Goal: Contribute content: Add original content to the website for others to see

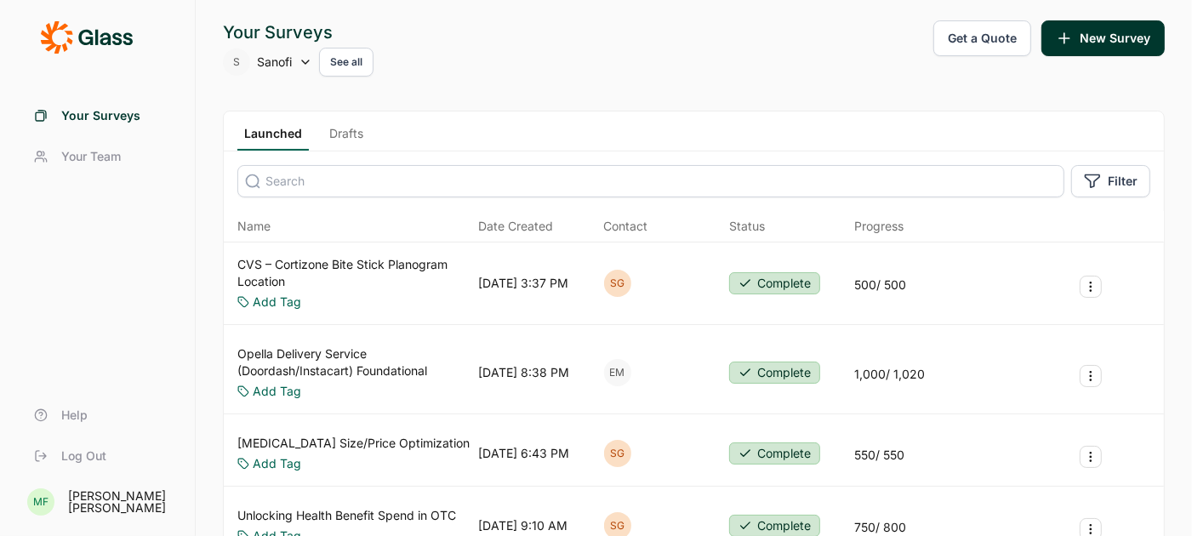
click at [307, 59] on icon at bounding box center [306, 62] width 14 height 14
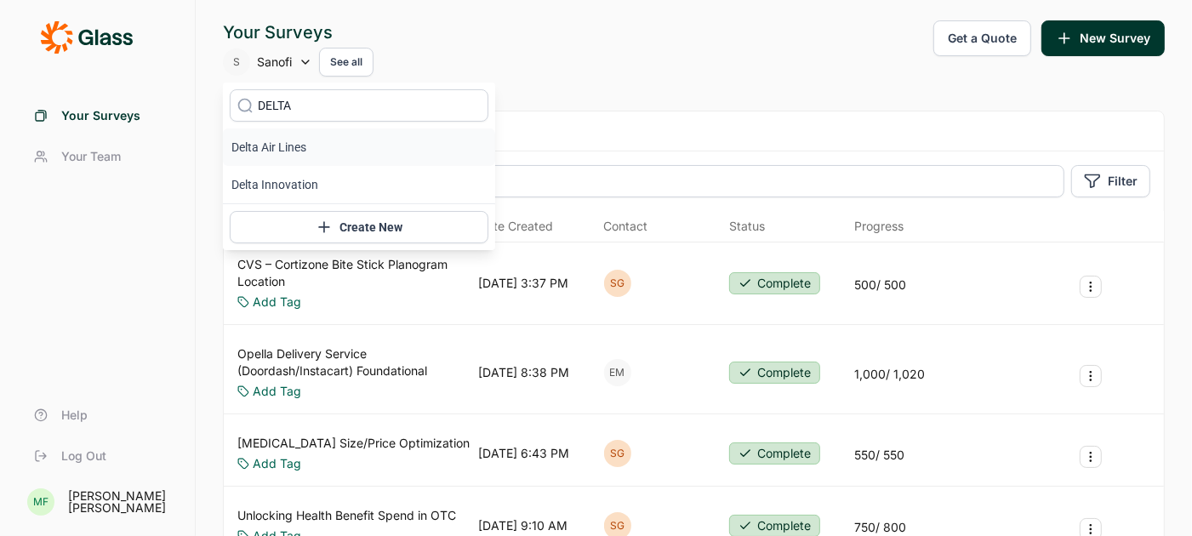
type input "DELTA"
click at [245, 145] on icon at bounding box center [244, 106] width 17 height 128
type input "DELTA"
click at [314, 144] on li "Delta Air Lines" at bounding box center [359, 146] width 272 height 37
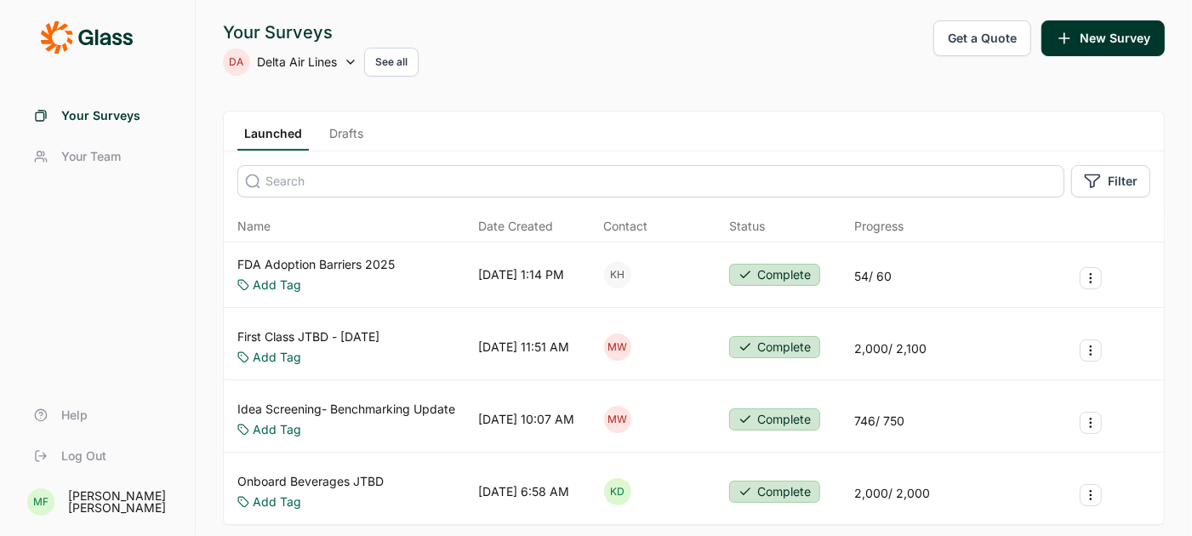
click at [340, 478] on link "Onboard Beverages JTBD" at bounding box center [310, 481] width 146 height 17
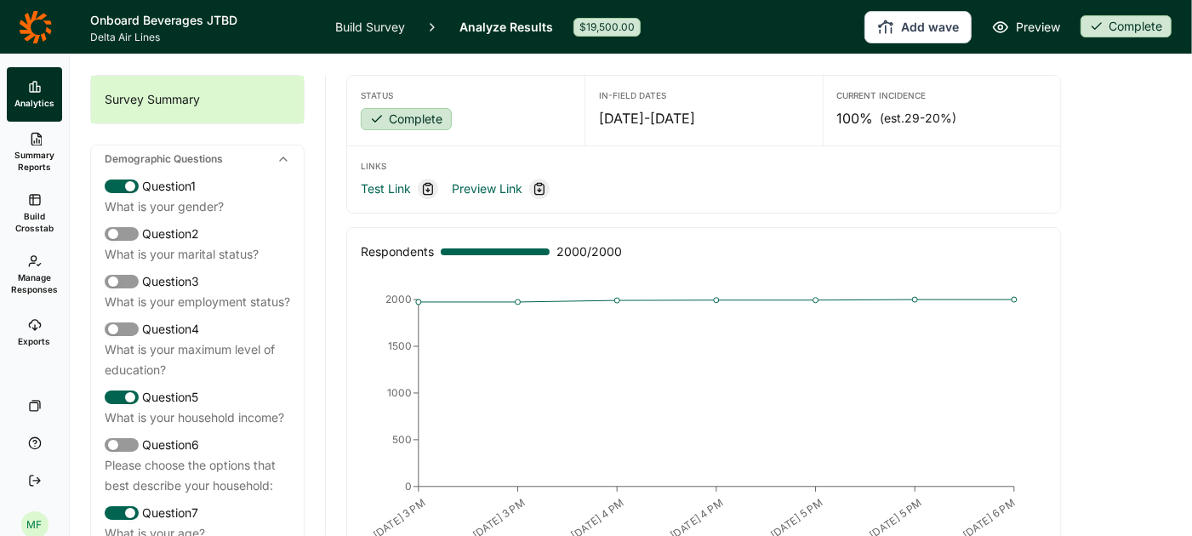
click at [37, 333] on link "Exports" at bounding box center [34, 332] width 55 height 54
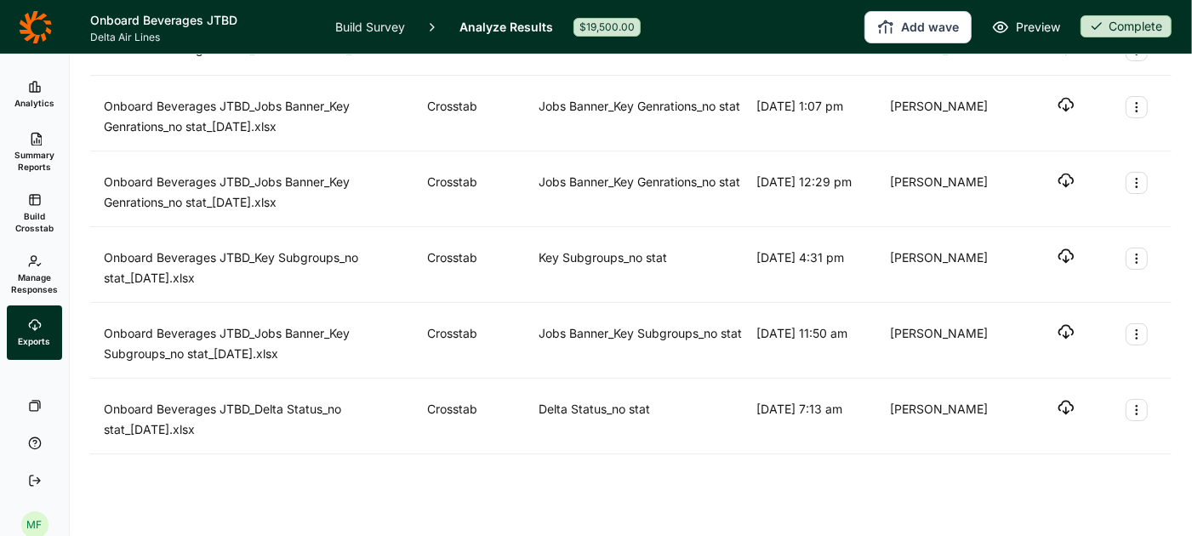
scroll to position [262, 0]
click at [37, 221] on span "Build Crosstab" at bounding box center [35, 222] width 42 height 24
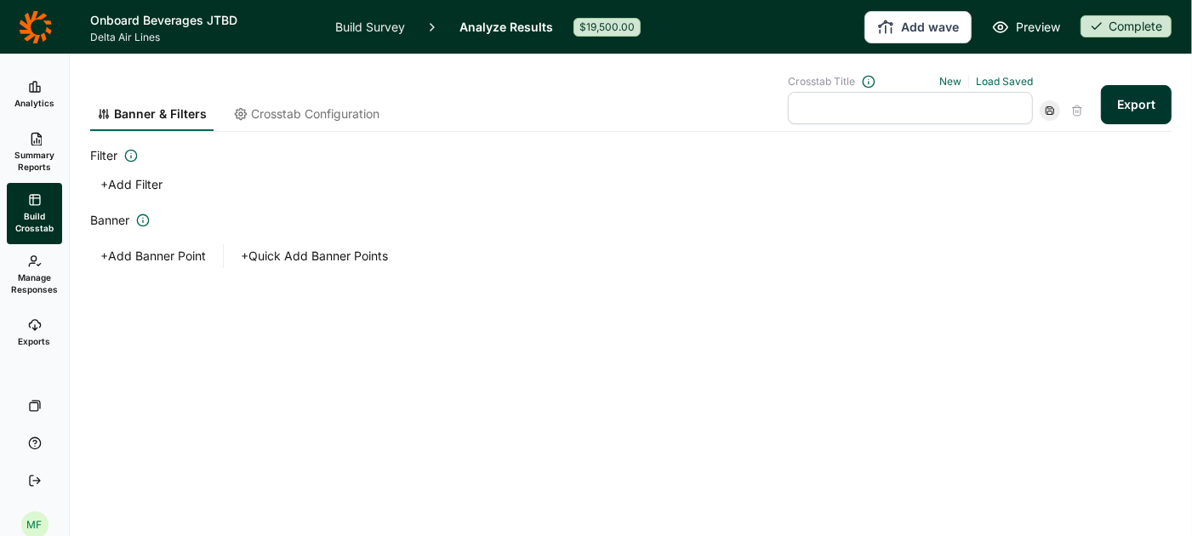
click at [342, 111] on span "Crosstab Configuration" at bounding box center [315, 113] width 128 height 17
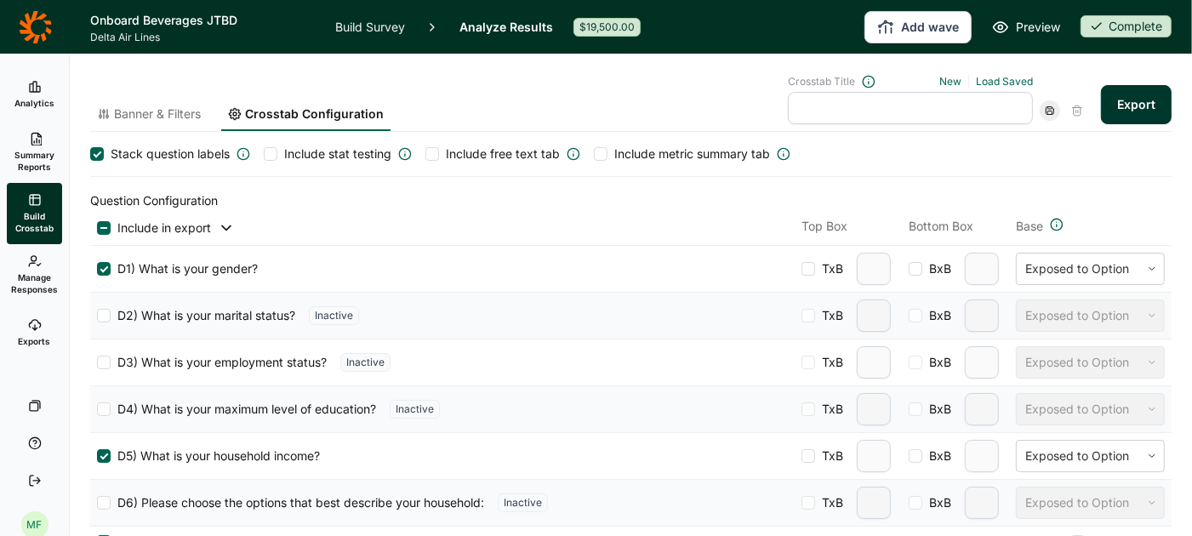
click at [167, 112] on span "Banner & Filters" at bounding box center [157, 113] width 87 height 17
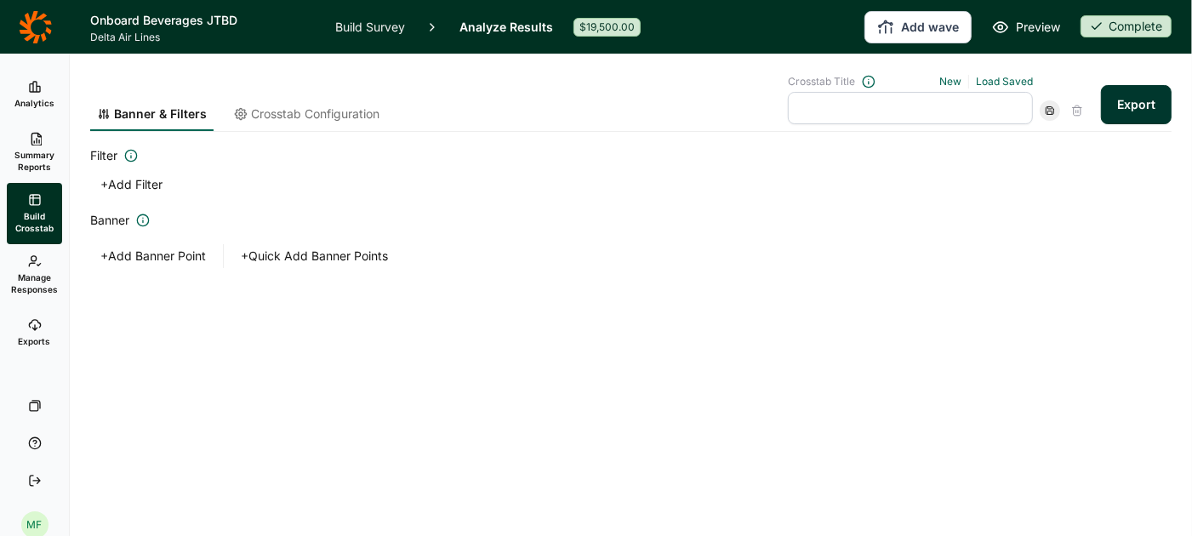
click at [281, 260] on button "+ Quick Add Banner Points" at bounding box center [315, 256] width 168 height 24
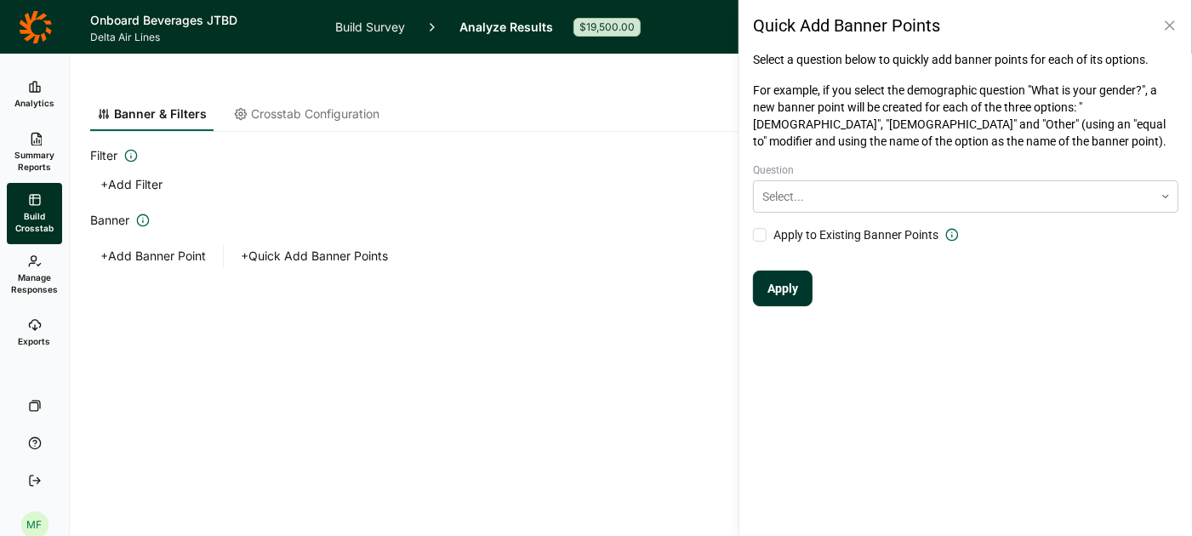
click at [1177, 29] on icon at bounding box center [1169, 25] width 17 height 17
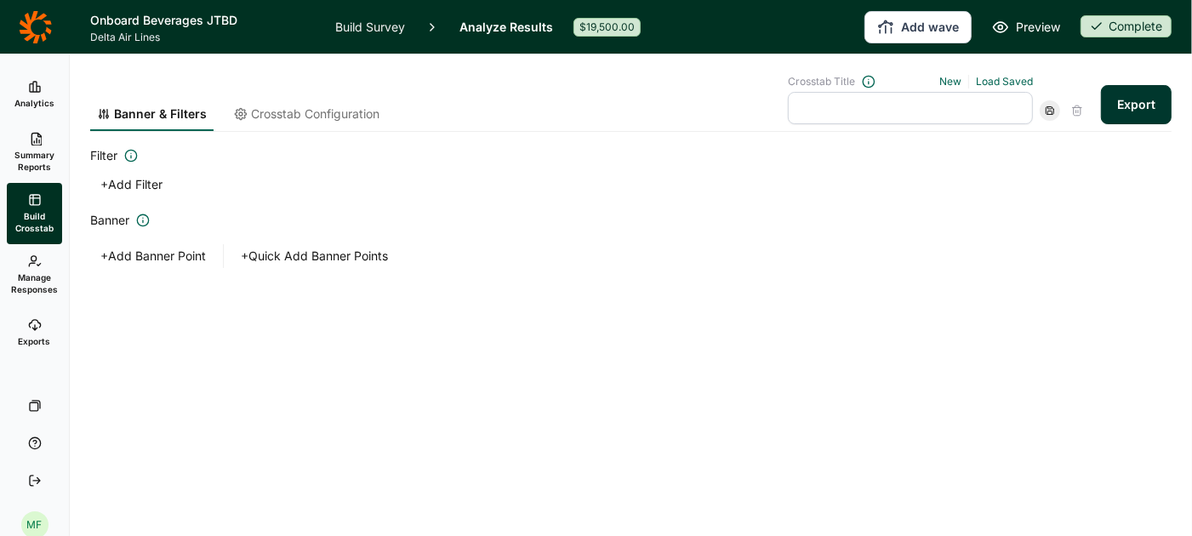
click at [372, 29] on link "Build Survey" at bounding box center [370, 27] width 70 height 54
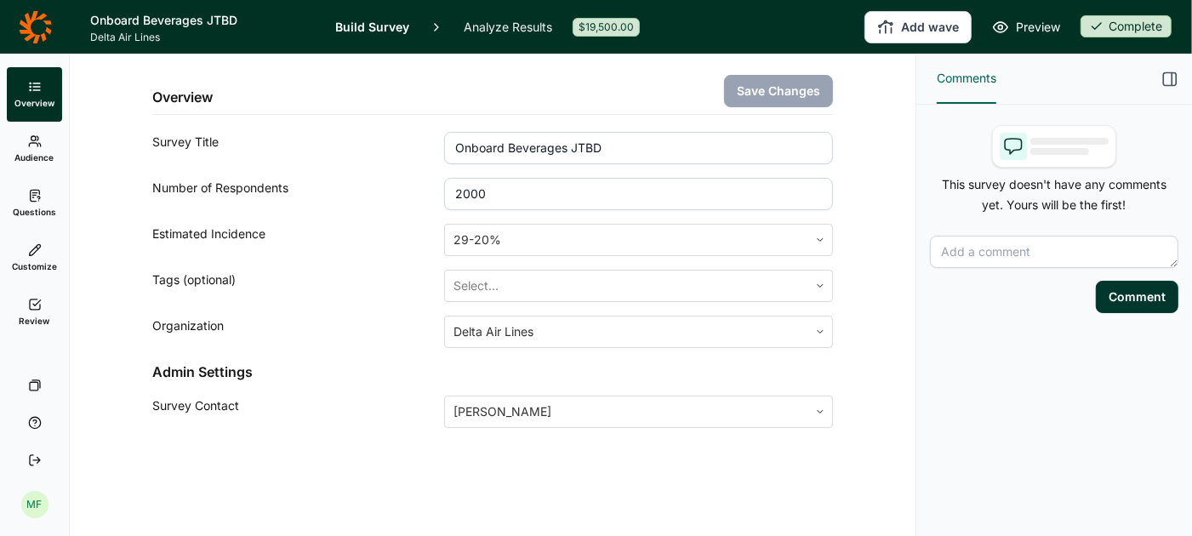
click at [34, 206] on span "Questions" at bounding box center [34, 212] width 43 height 12
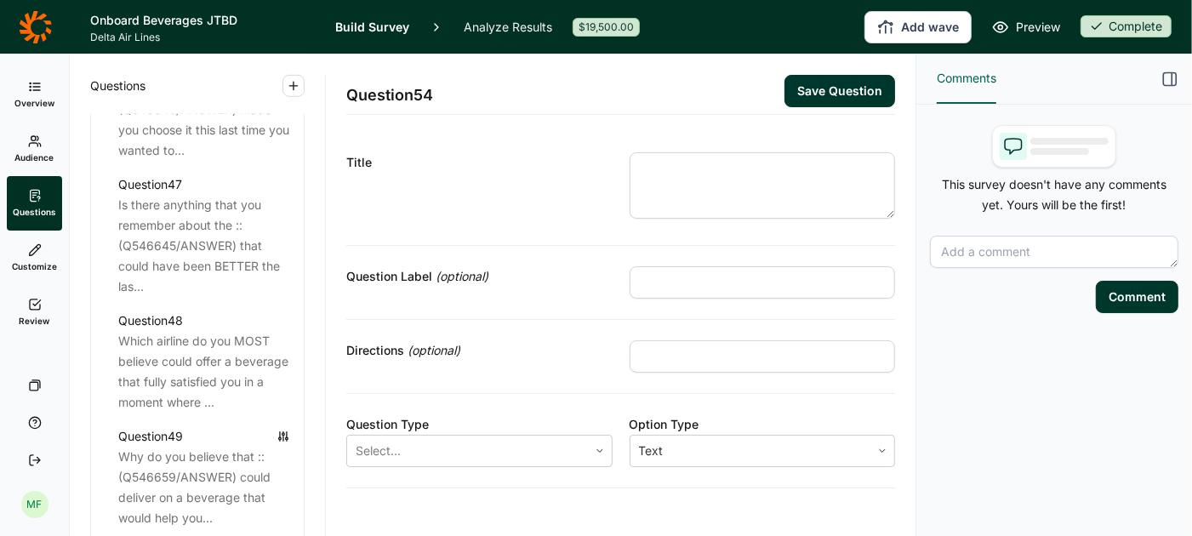
scroll to position [6191, 0]
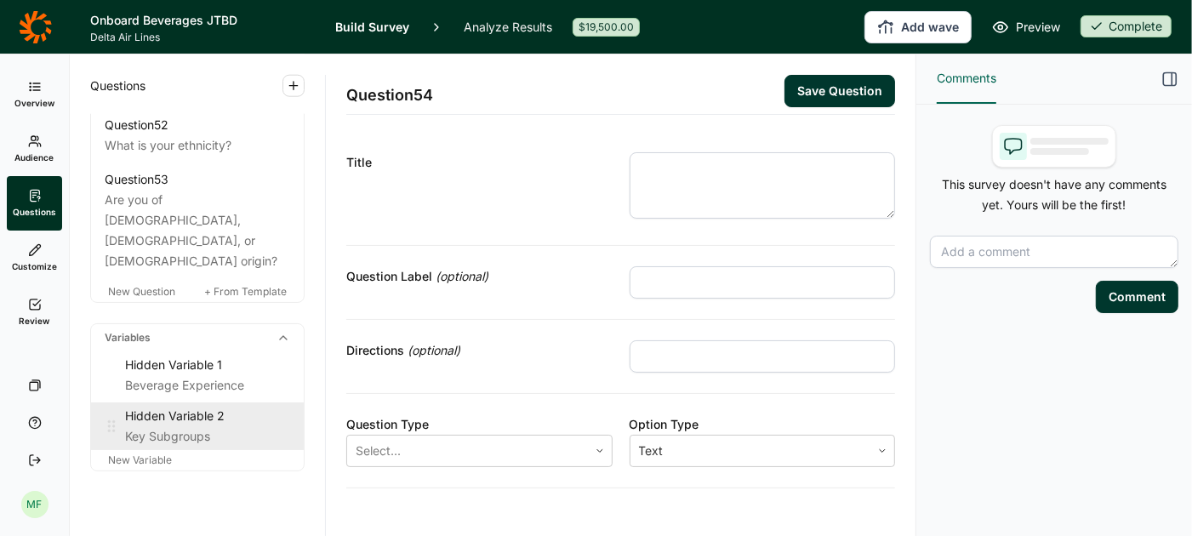
click at [197, 403] on div "Hidden Variable 2 Key Subgroups" at bounding box center [197, 426] width 213 height 48
click at [173, 426] on div "Key Subgroups" at bounding box center [207, 436] width 165 height 20
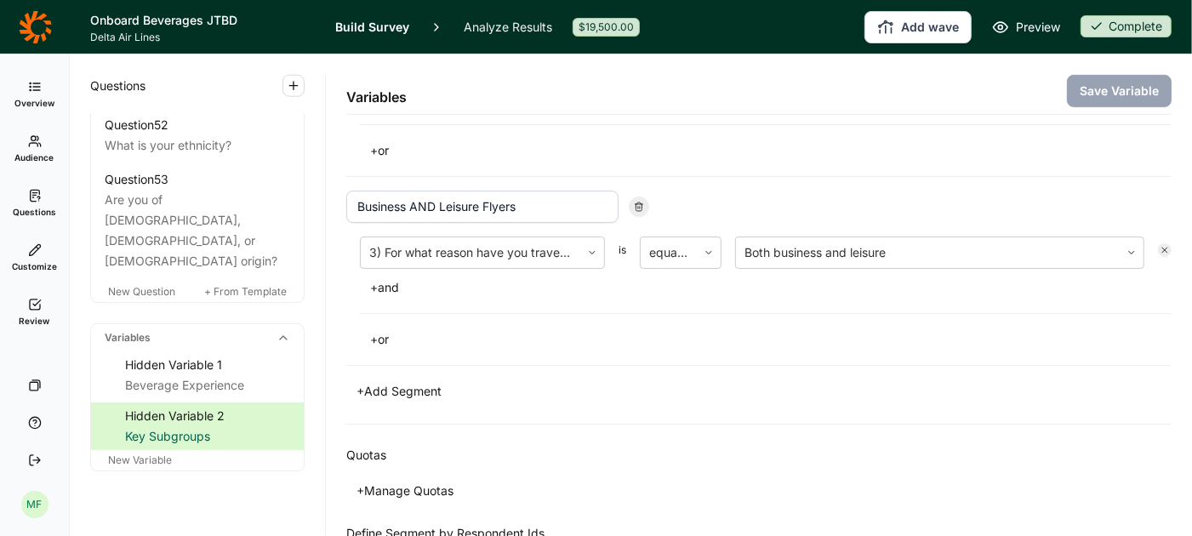
scroll to position [667, 0]
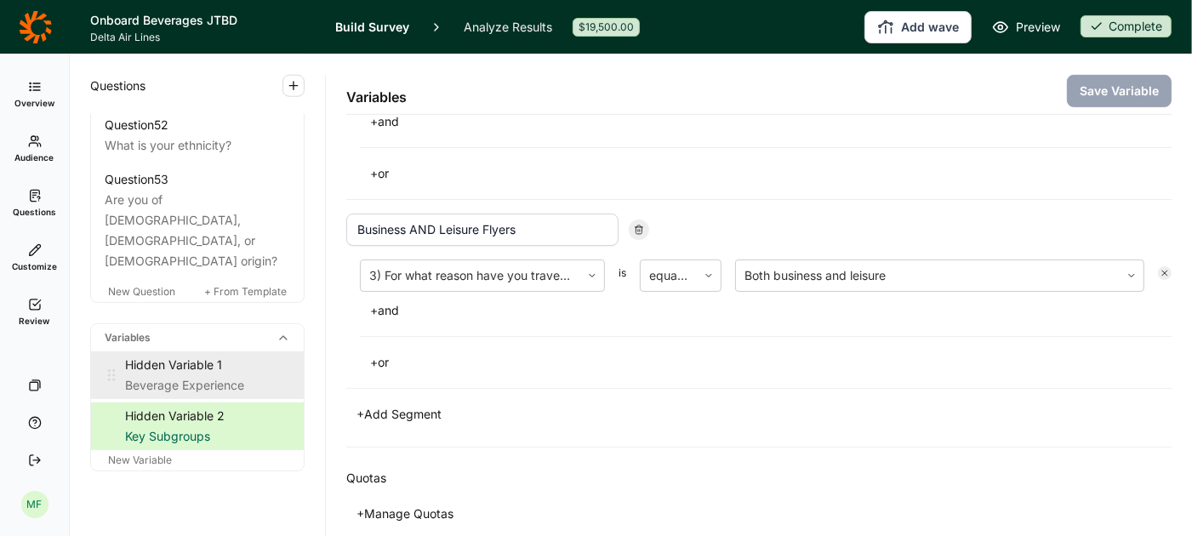
click at [176, 355] on div "Hidden Variable 1" at bounding box center [207, 365] width 165 height 20
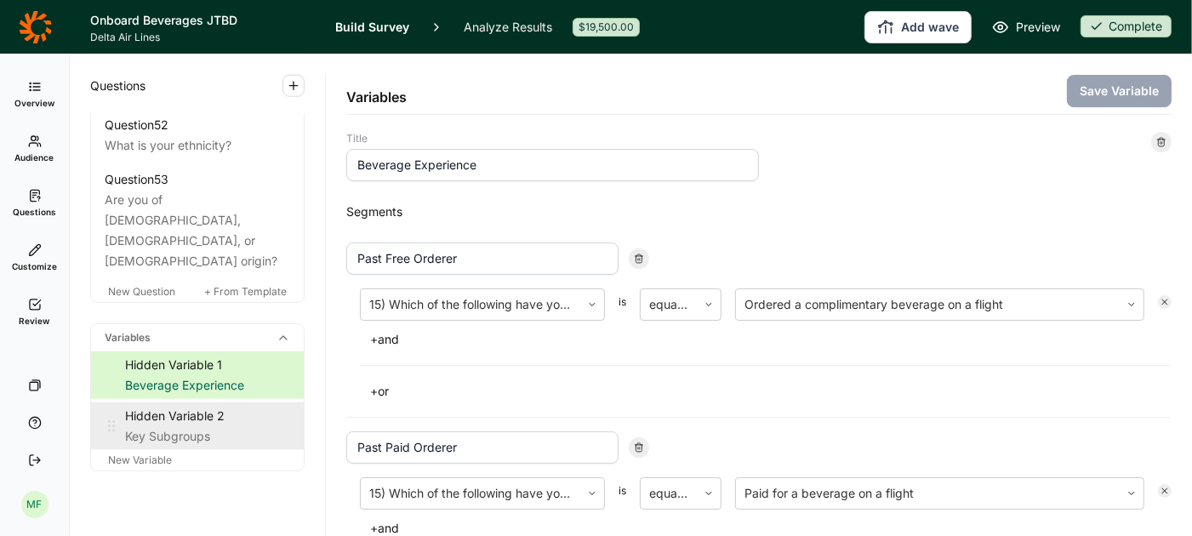
click at [200, 406] on div "Hidden Variable 2" at bounding box center [207, 416] width 165 height 20
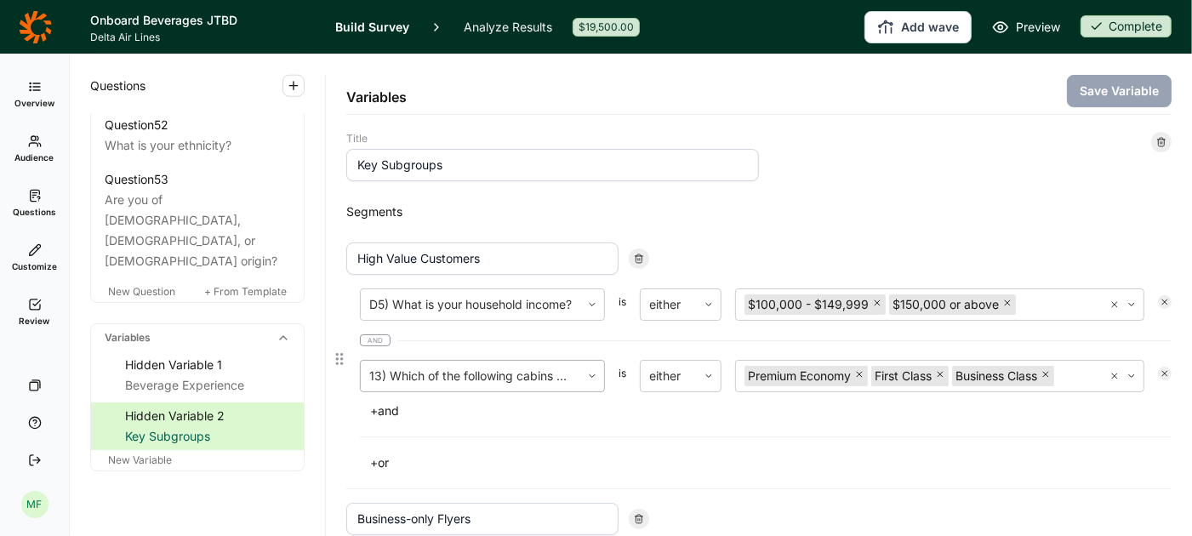
click at [530, 377] on div at bounding box center [470, 376] width 202 height 24
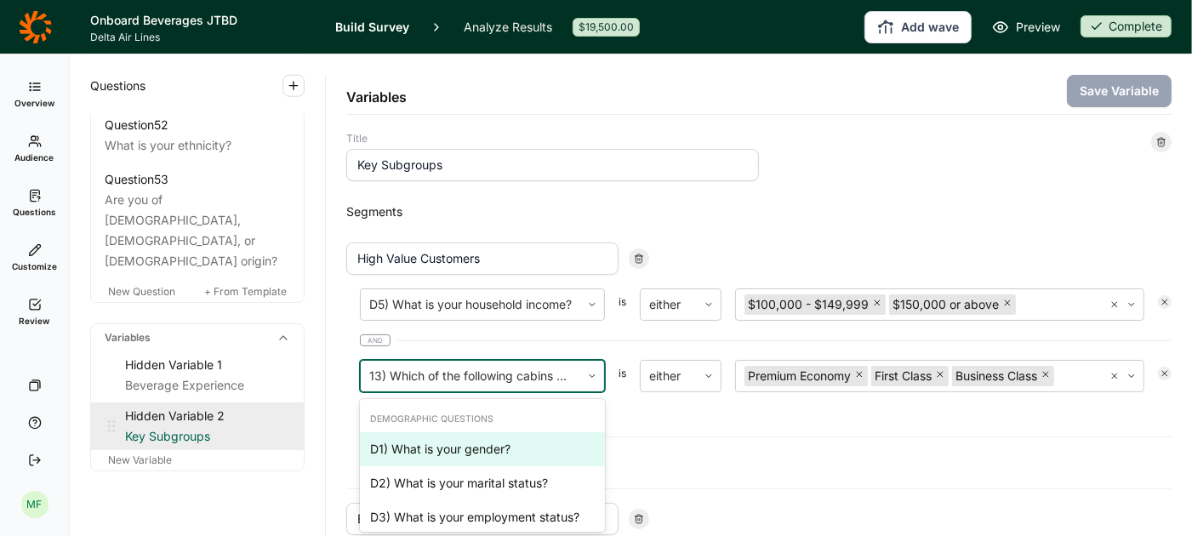
click at [206, 406] on div "Hidden Variable 2" at bounding box center [207, 416] width 165 height 20
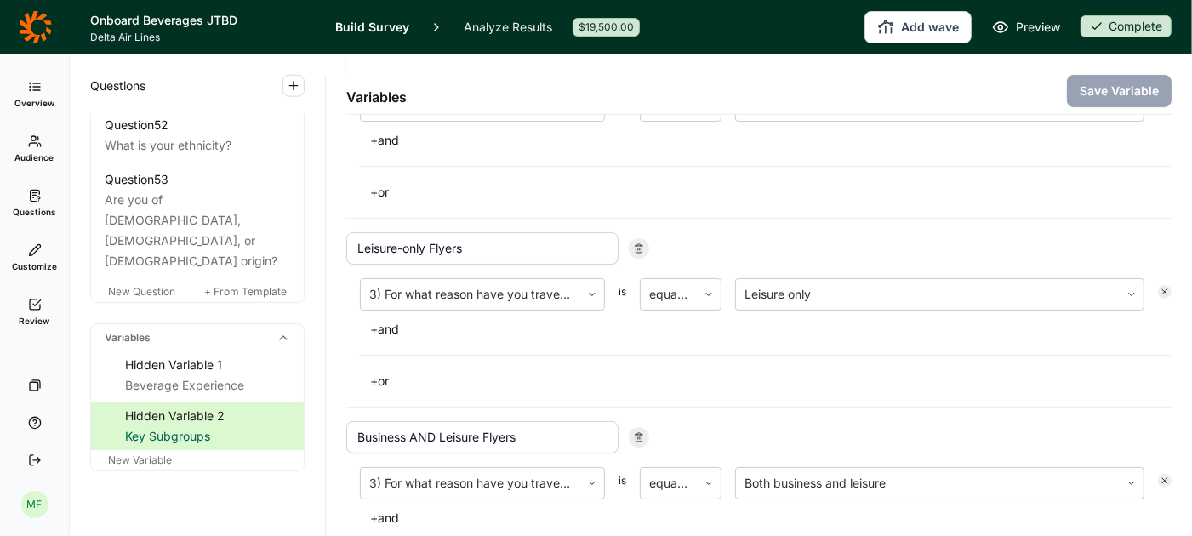
scroll to position [456, 0]
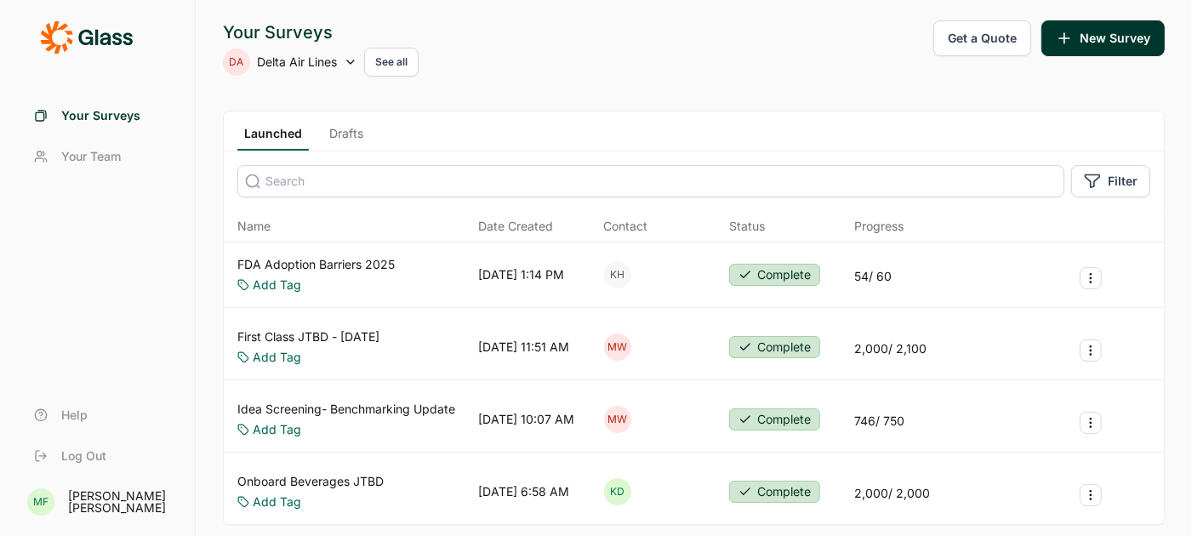
click at [345, 130] on link "Drafts" at bounding box center [346, 138] width 48 height 26
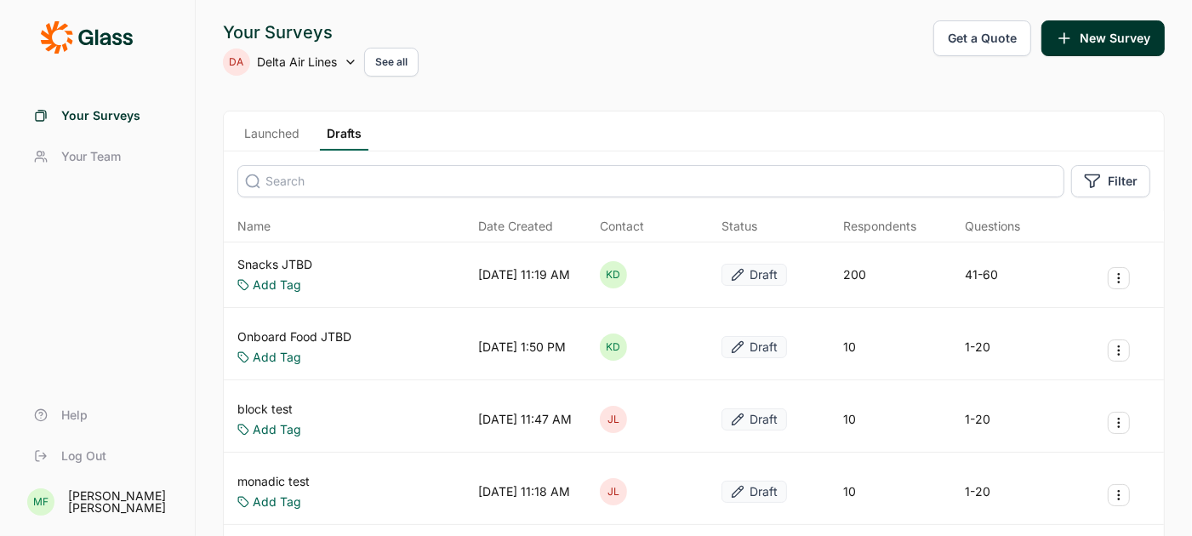
click at [295, 258] on link "Snacks JTBD" at bounding box center [274, 264] width 75 height 17
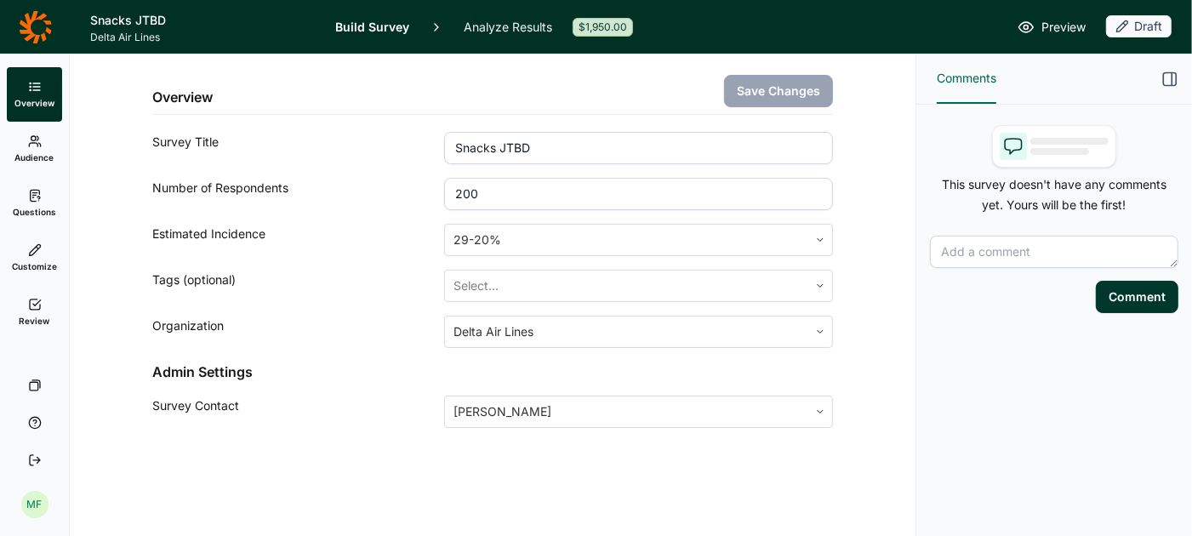
click at [45, 204] on link "Questions" at bounding box center [34, 203] width 55 height 54
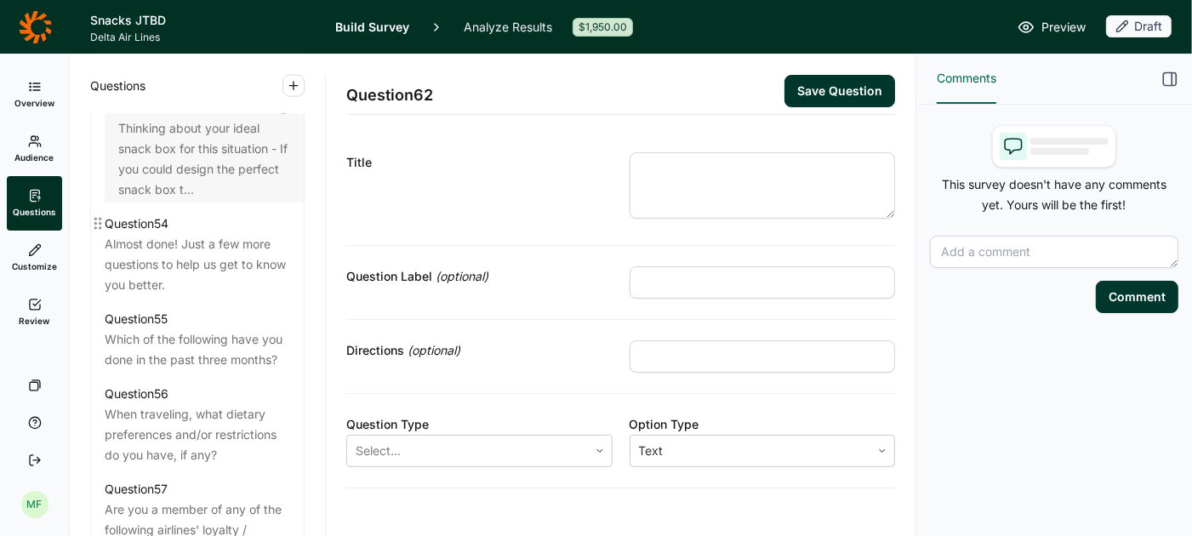
scroll to position [6835, 0]
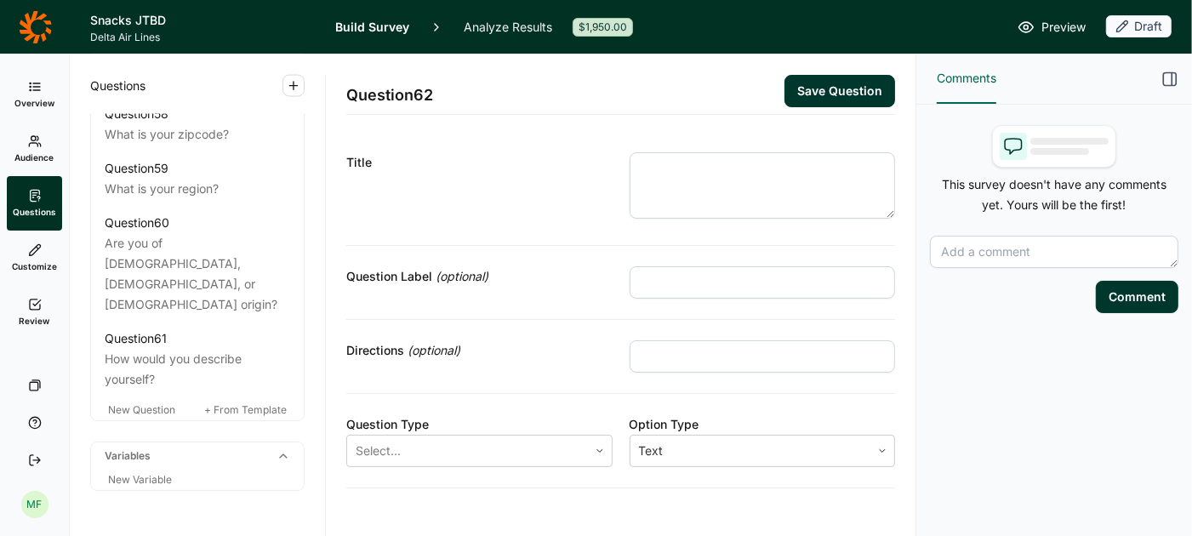
click at [283, 449] on icon at bounding box center [283, 456] width 14 height 14
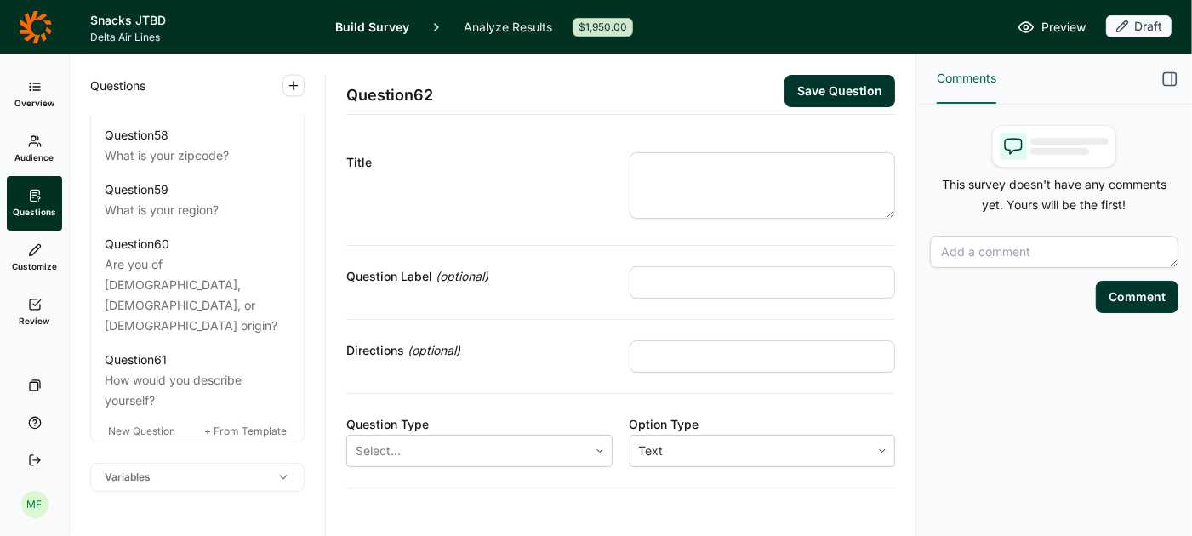
click at [285, 470] on icon at bounding box center [283, 477] width 14 height 14
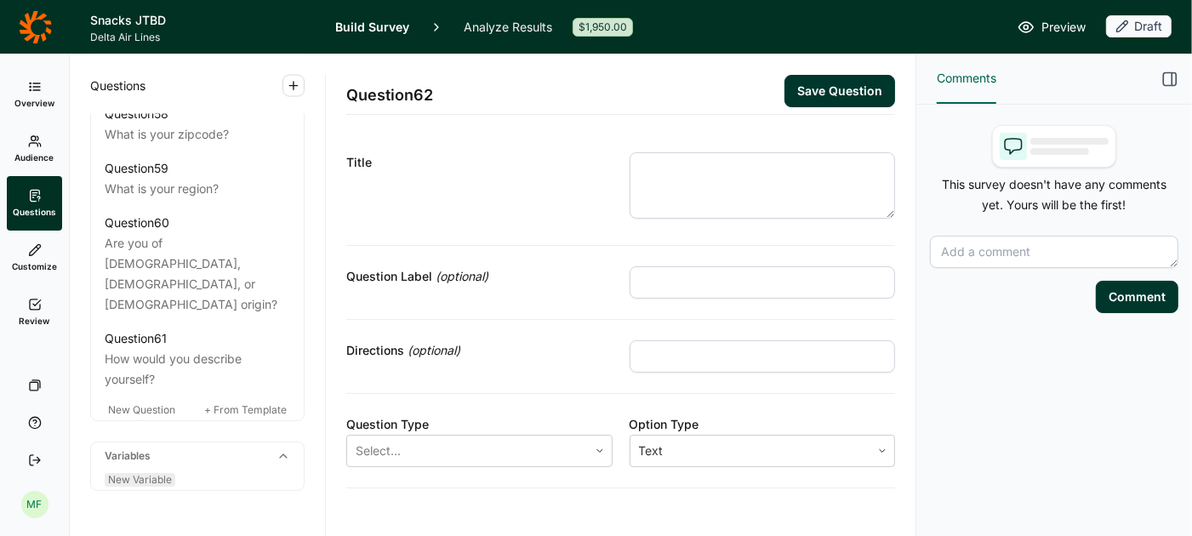
click at [156, 473] on span "New Variable" at bounding box center [140, 479] width 64 height 13
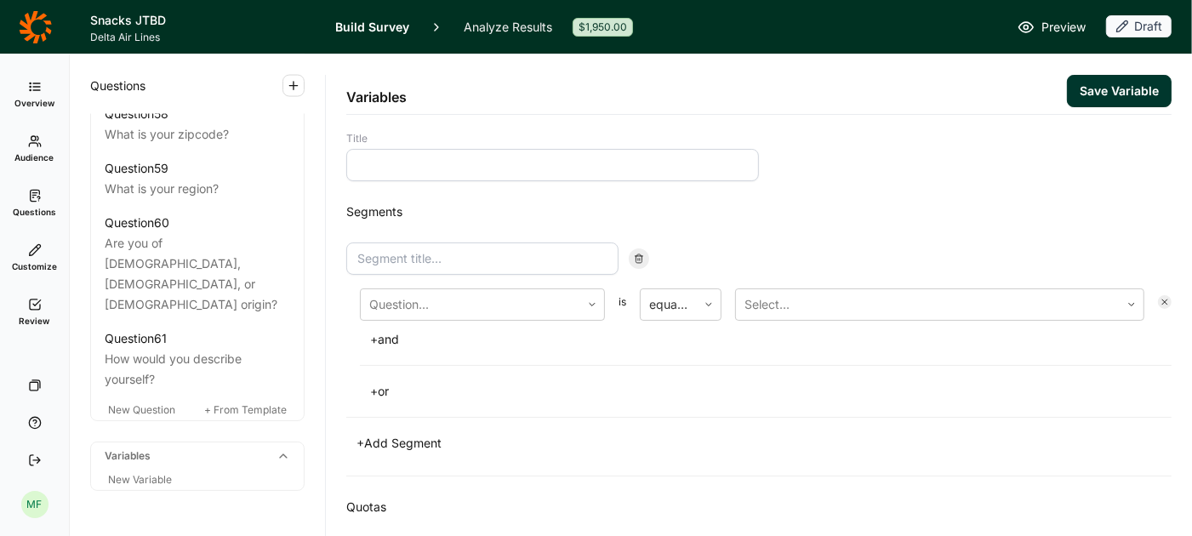
click at [413, 169] on input at bounding box center [552, 165] width 413 height 32
type input "KEY SUBGROUPS"
type input "High Value Customers"
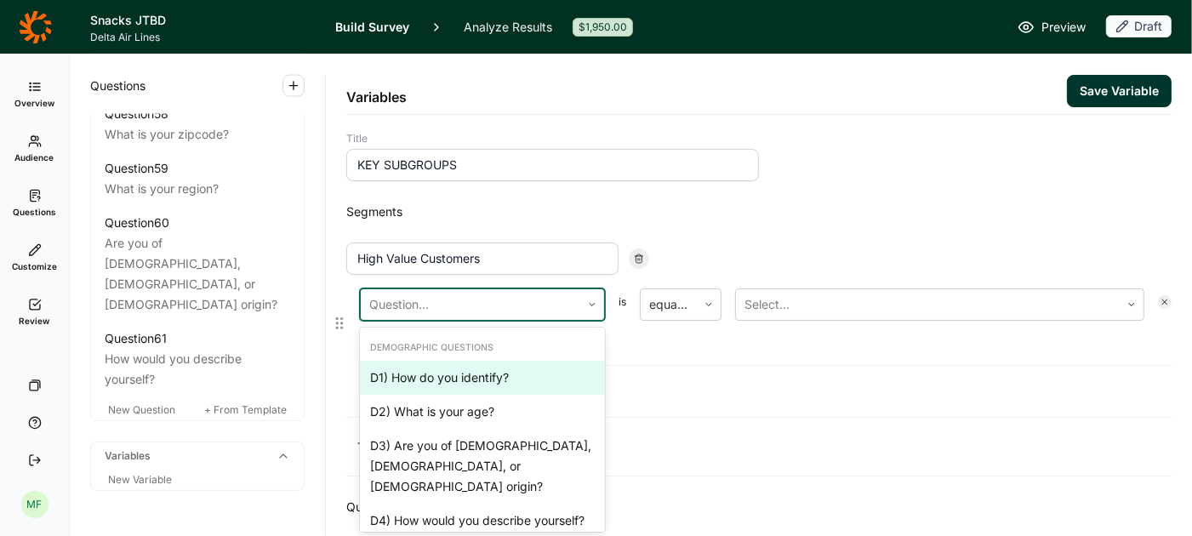
click at [536, 303] on div at bounding box center [470, 305] width 202 height 24
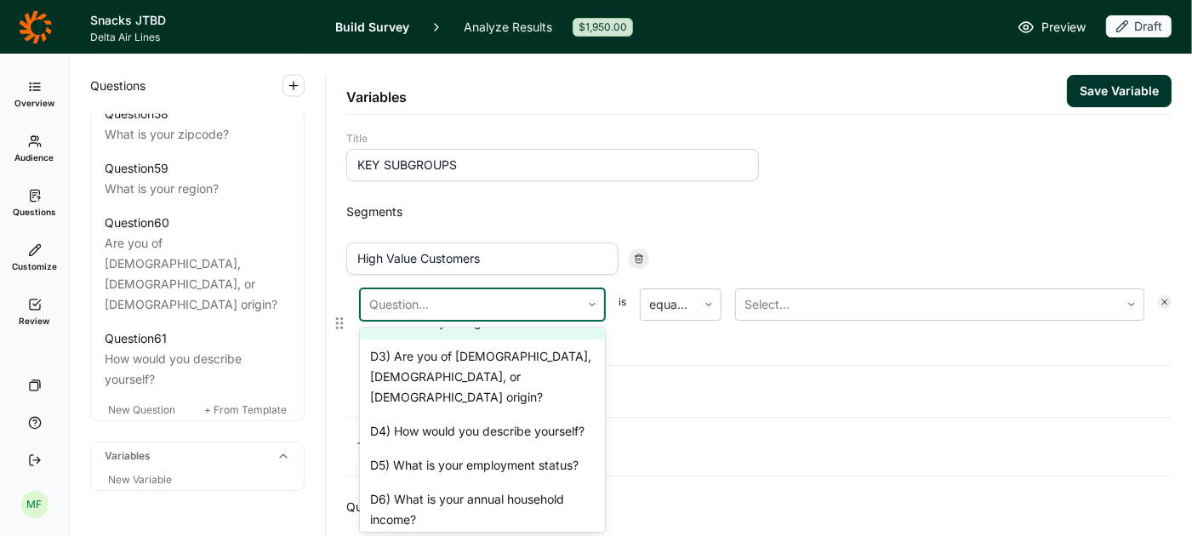
scroll to position [94, 0]
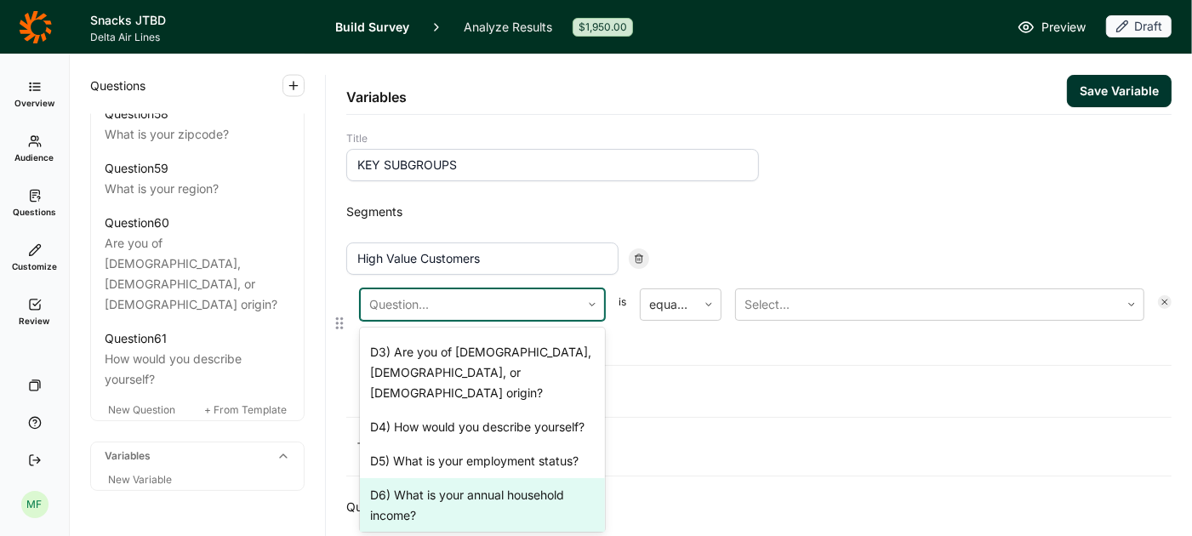
click at [504, 478] on div "D6) What is your annual household income?" at bounding box center [482, 505] width 245 height 54
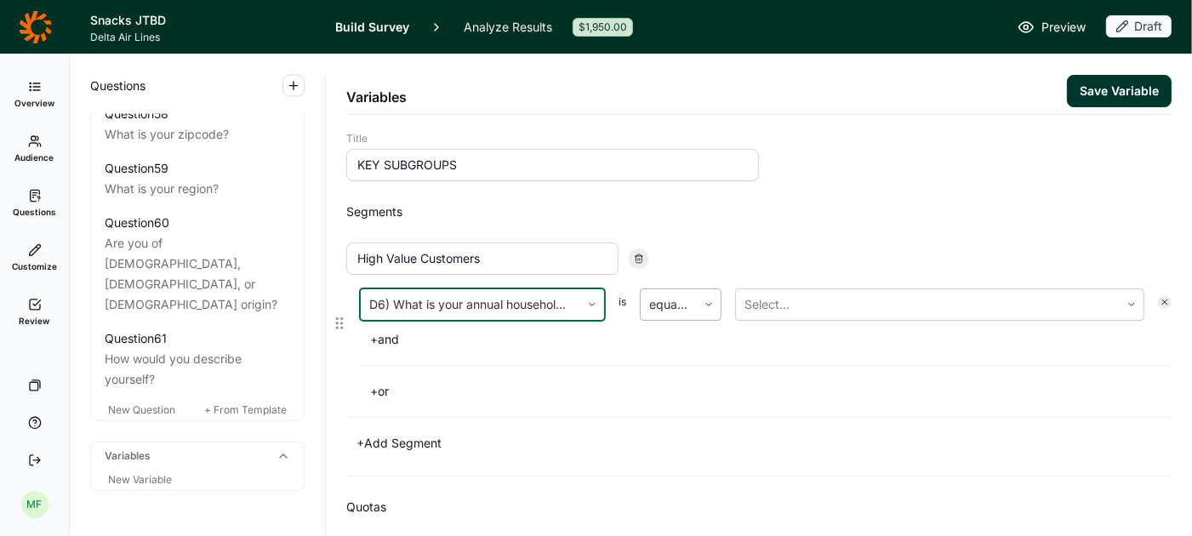
click at [714, 306] on icon at bounding box center [709, 304] width 10 height 10
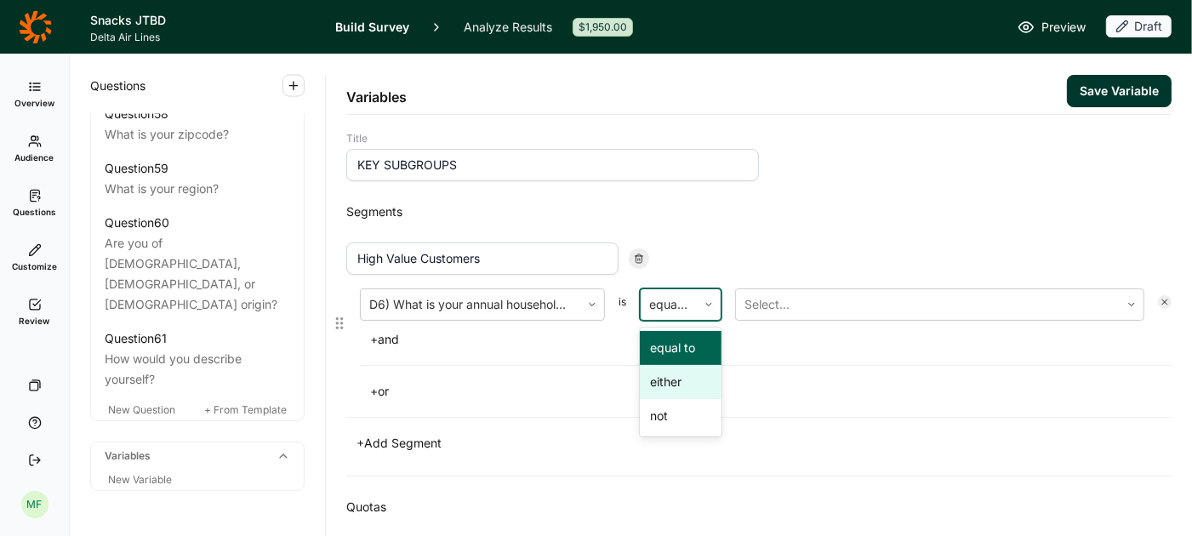
click at [687, 383] on div "either" at bounding box center [681, 382] width 82 height 34
click at [773, 303] on div at bounding box center [927, 305] width 367 height 24
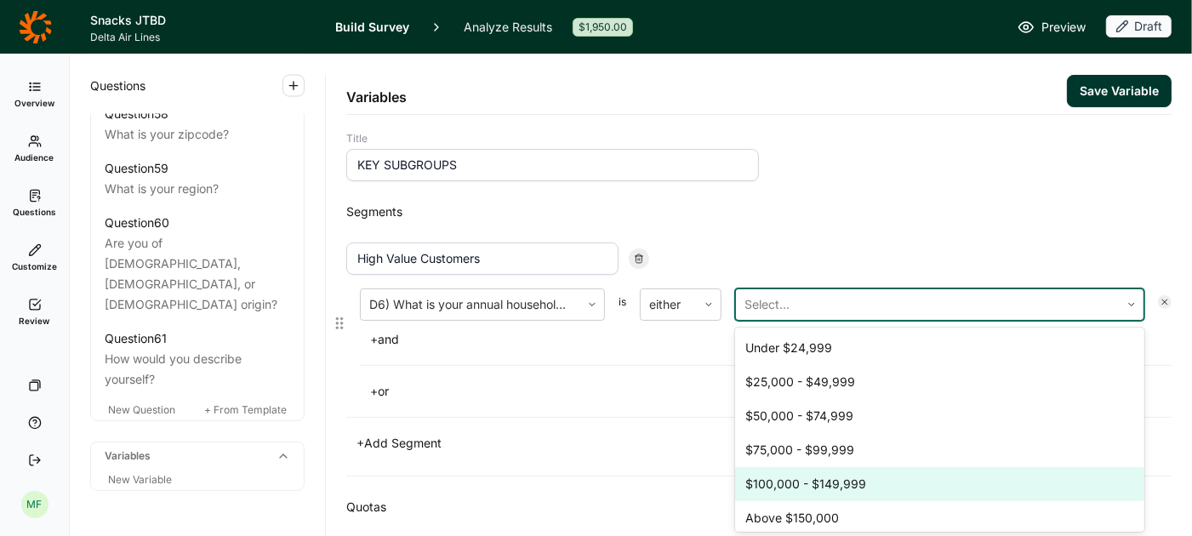
click at [806, 474] on div "$100,000 - $149,999" at bounding box center [939, 484] width 409 height 34
click at [812, 482] on div "Above $150,000" at bounding box center [939, 484] width 409 height 34
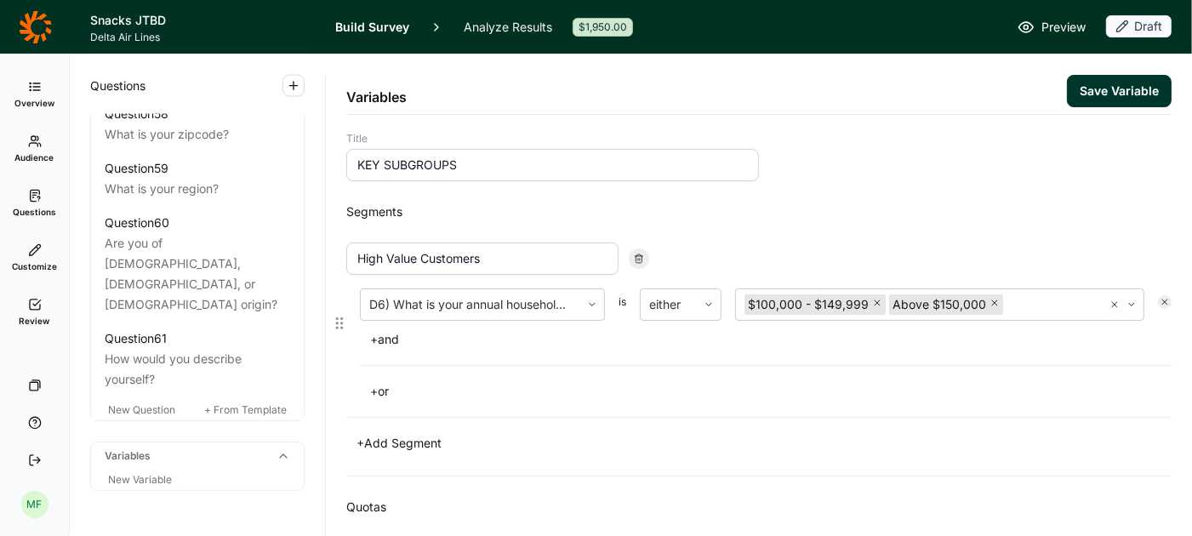
click at [389, 336] on button "+ and" at bounding box center [384, 340] width 49 height 24
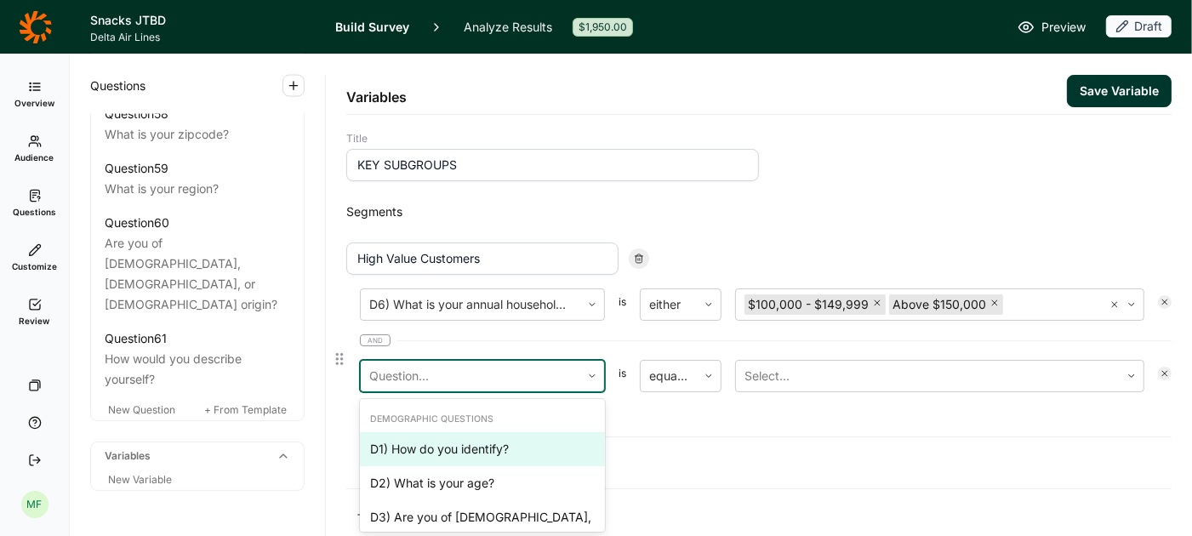
click at [587, 375] on icon at bounding box center [592, 376] width 10 height 10
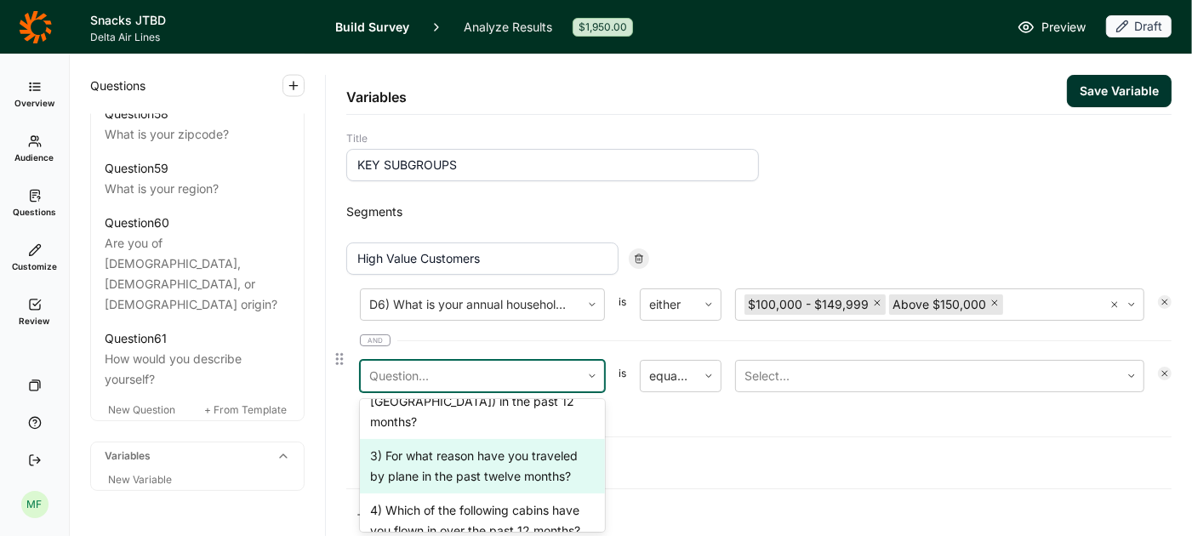
scroll to position [719, 0]
click at [528, 491] on div "4) Which of the following cabins have you flown in over the past 12 months?" at bounding box center [482, 518] width 245 height 54
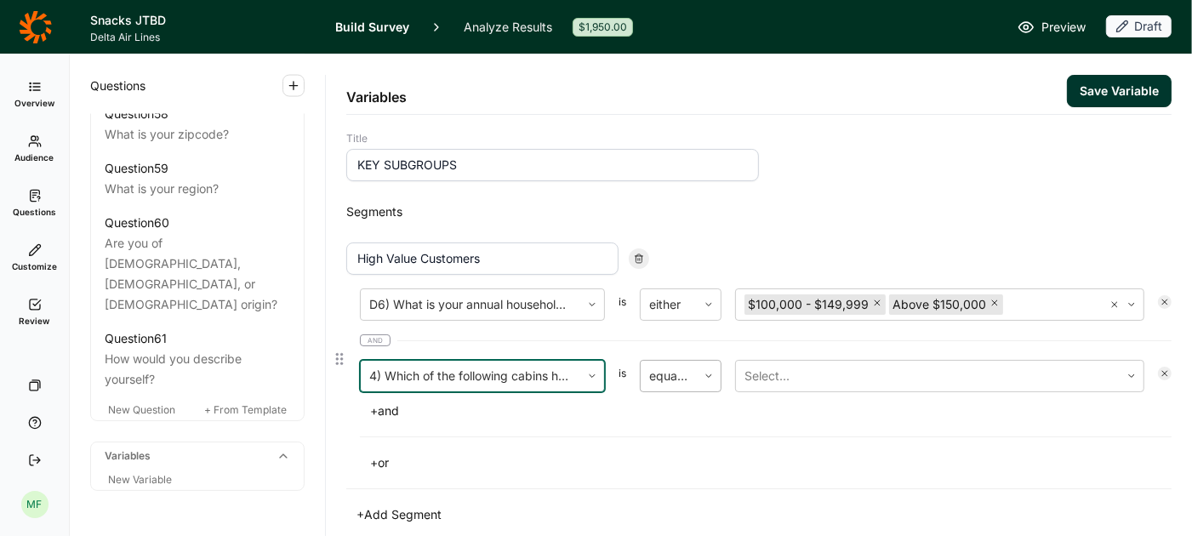
click at [698, 378] on div at bounding box center [709, 376] width 24 height 10
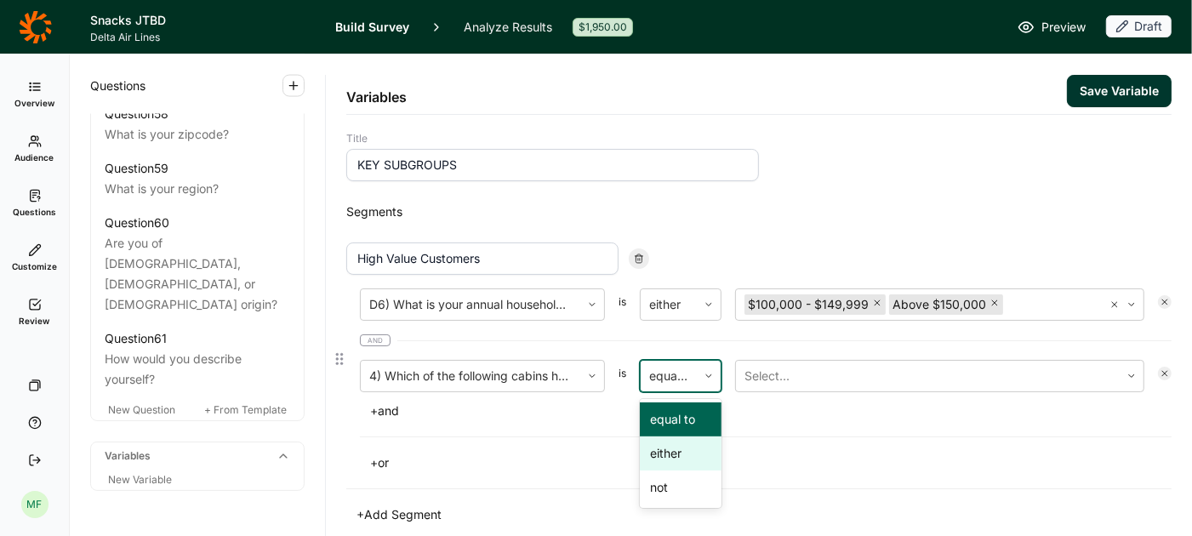
click at [684, 453] on div "either" at bounding box center [681, 453] width 82 height 34
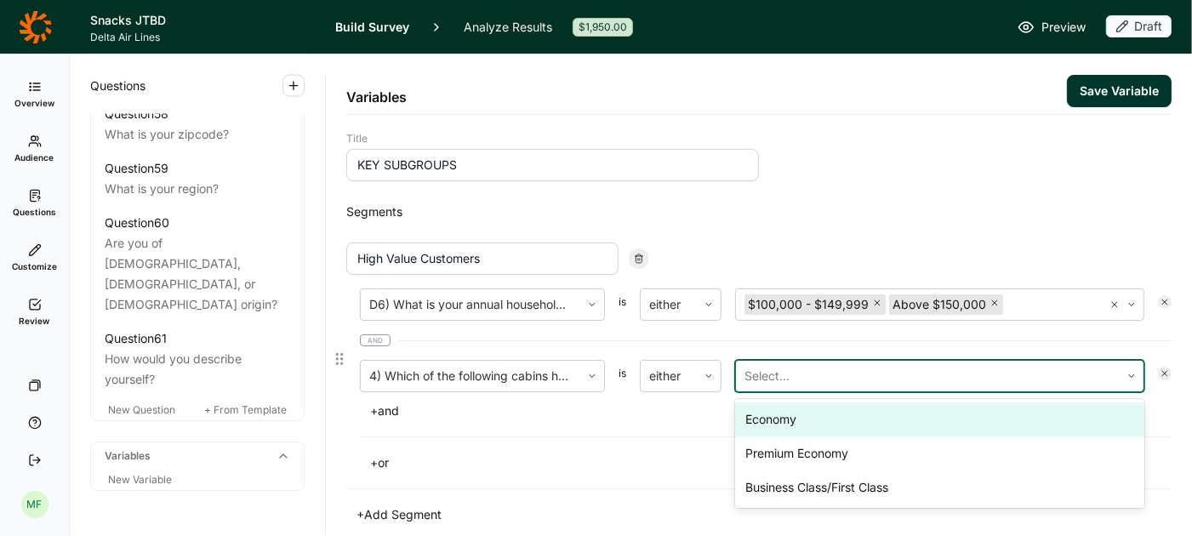
click at [783, 381] on div at bounding box center [927, 376] width 367 height 24
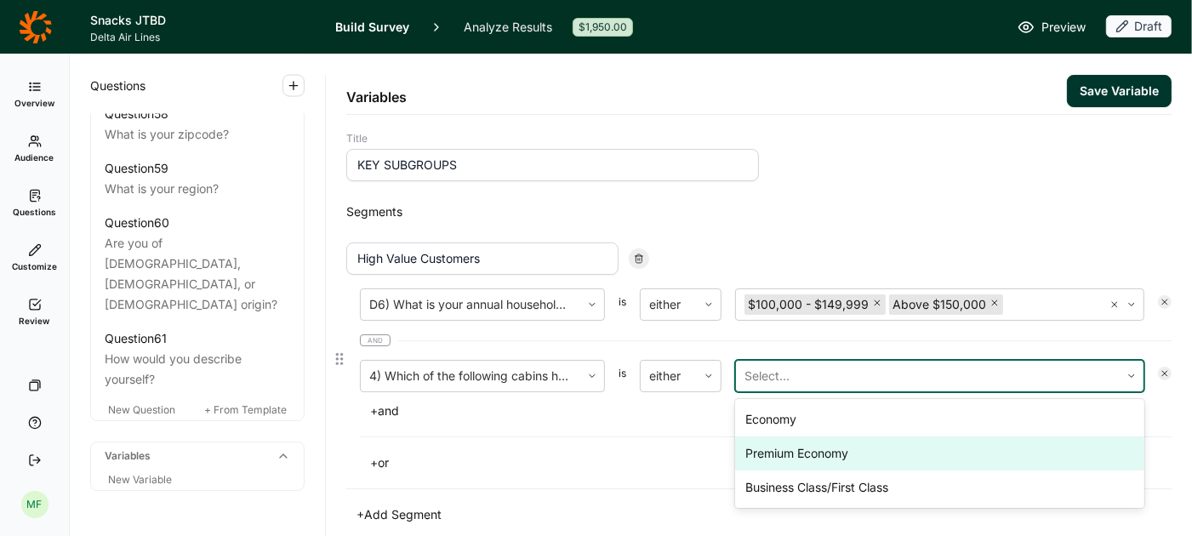
click at [791, 456] on div "Premium Economy" at bounding box center [939, 453] width 409 height 34
click at [795, 453] on div "Business Class/First Class" at bounding box center [939, 453] width 409 height 34
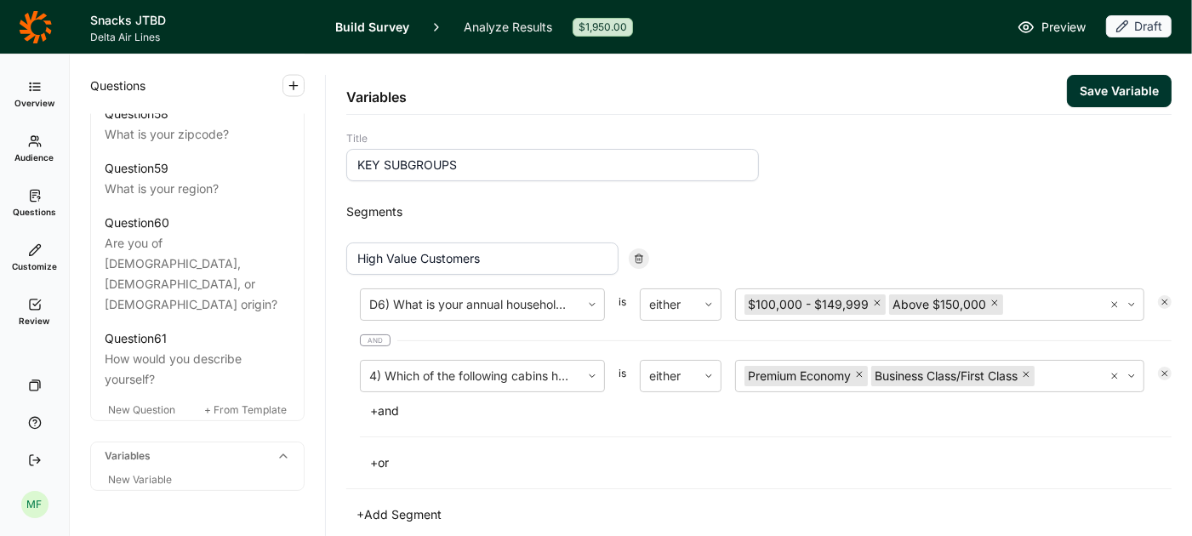
click at [1123, 94] on button "Save Variable" at bounding box center [1119, 91] width 105 height 32
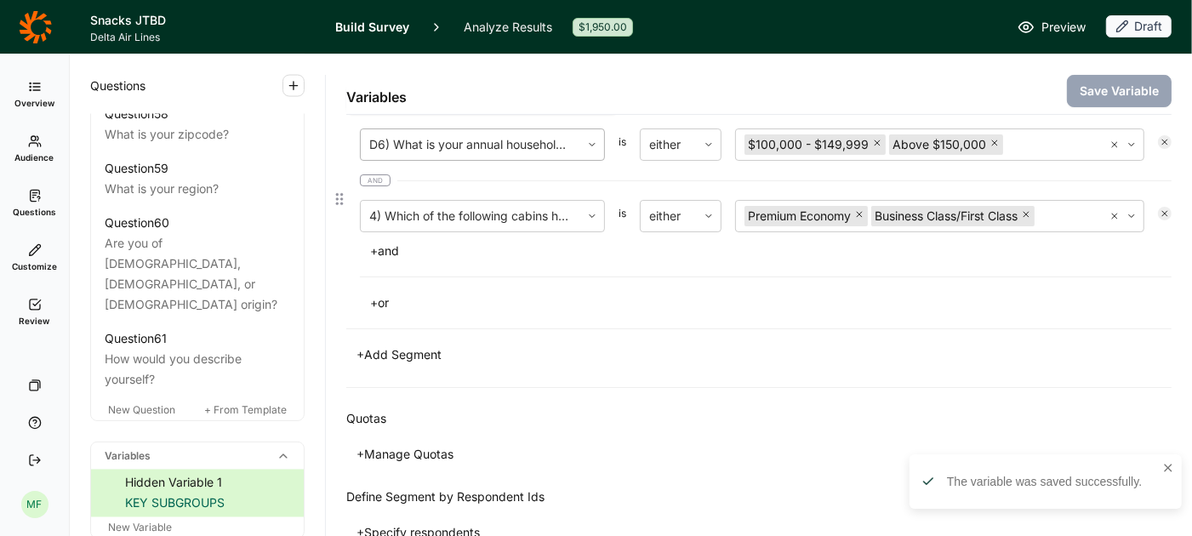
scroll to position [179, 0]
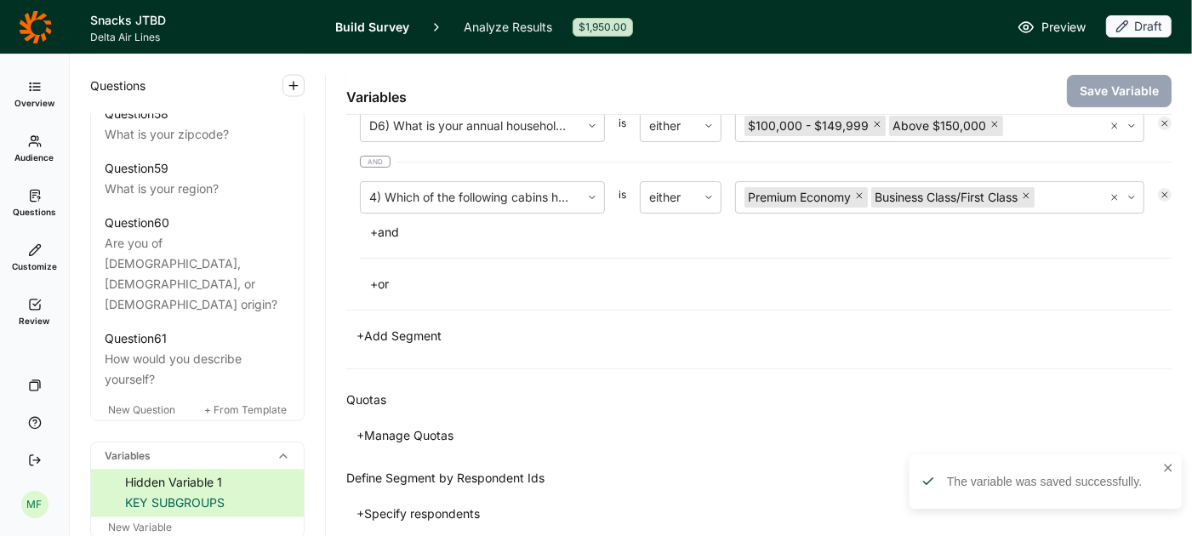
click at [439, 329] on button "+ Add Segment" at bounding box center [398, 336] width 105 height 24
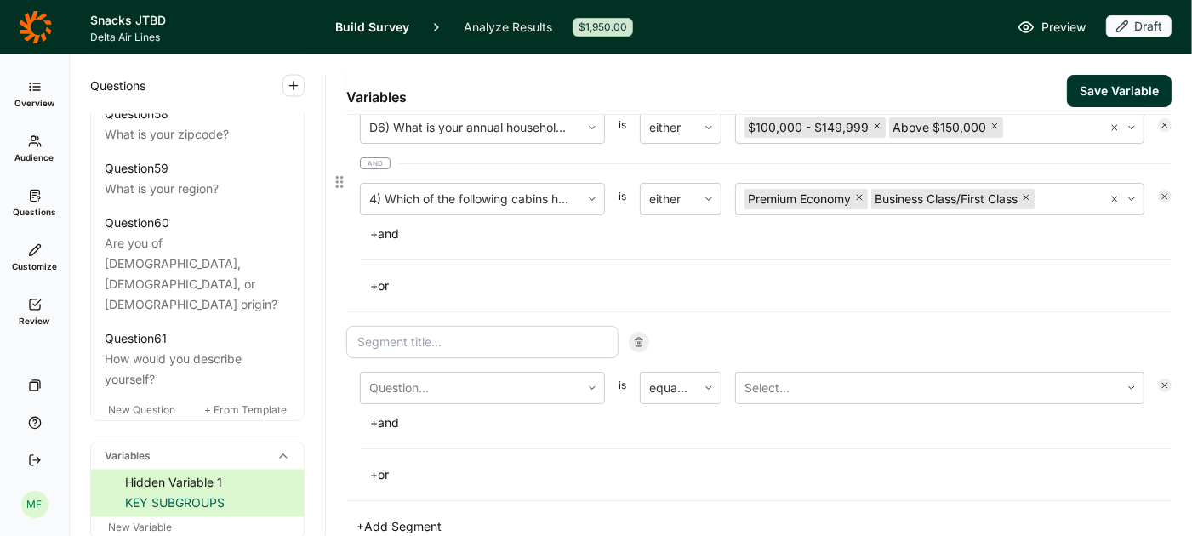
scroll to position [178, 0]
click at [479, 346] on input at bounding box center [482, 341] width 272 height 32
type input "Business Only Flyers"
click at [507, 390] on div at bounding box center [470, 387] width 202 height 24
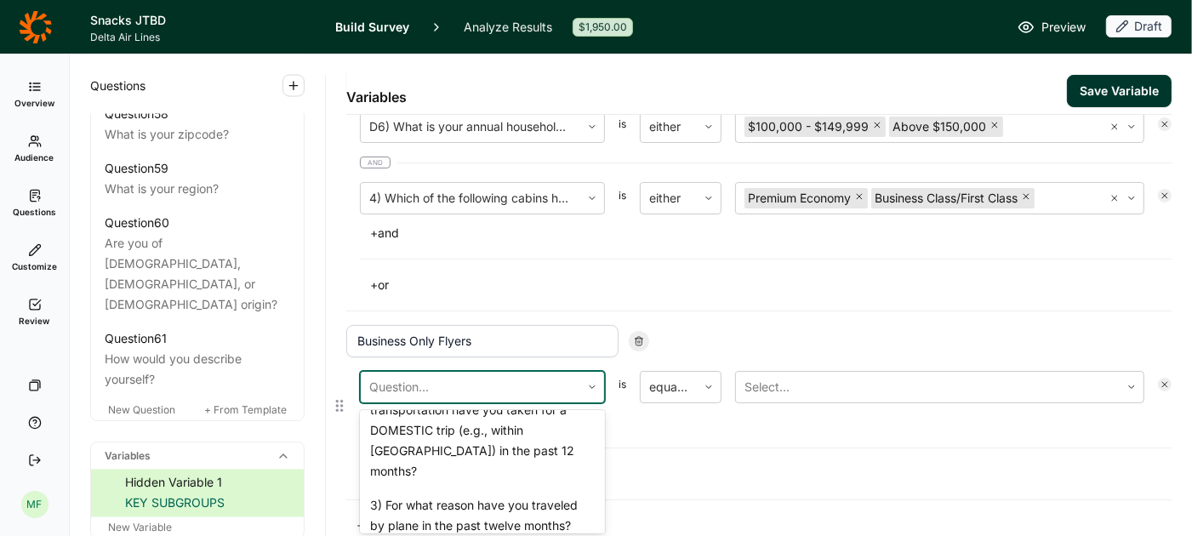
scroll to position [681, 0]
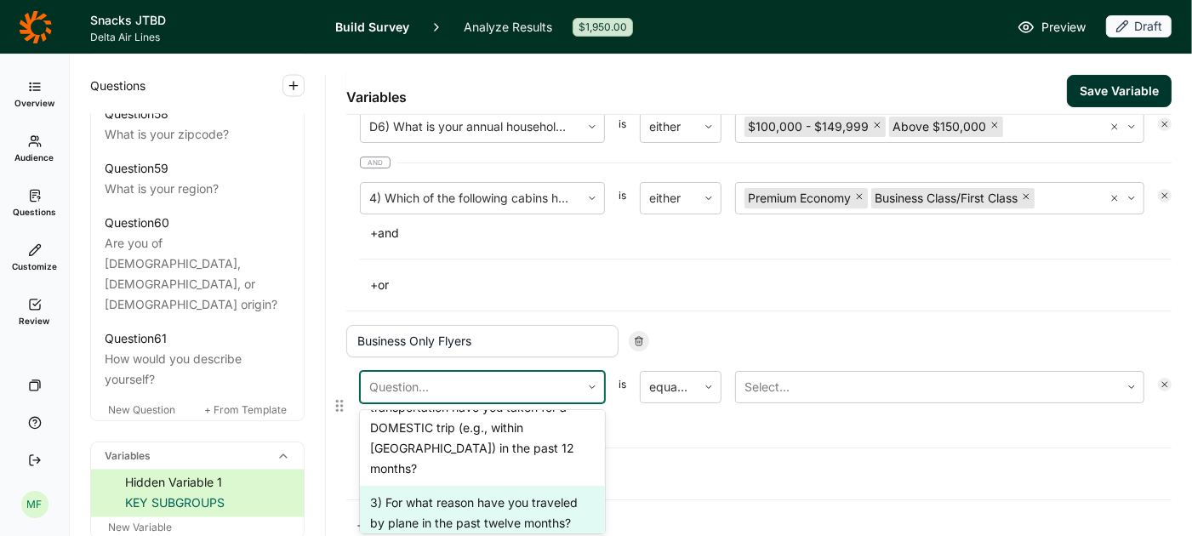
click at [501, 486] on div "3) For what reason have you traveled by plane in the past twelve months?" at bounding box center [482, 513] width 245 height 54
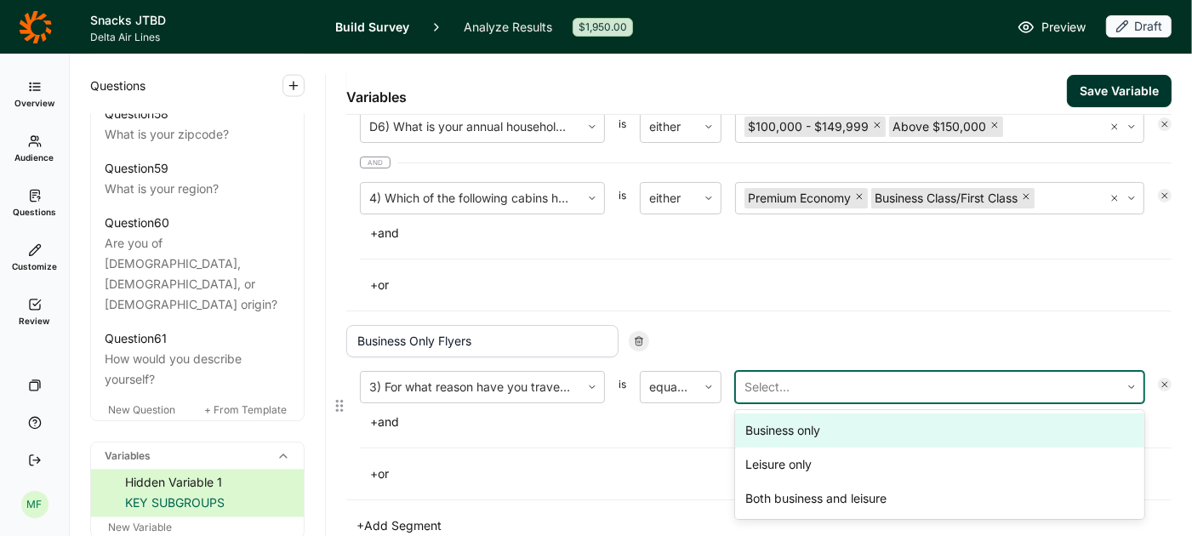
click at [743, 385] on div "Select..." at bounding box center [928, 387] width 384 height 31
click at [761, 421] on div "Business only" at bounding box center [939, 430] width 409 height 34
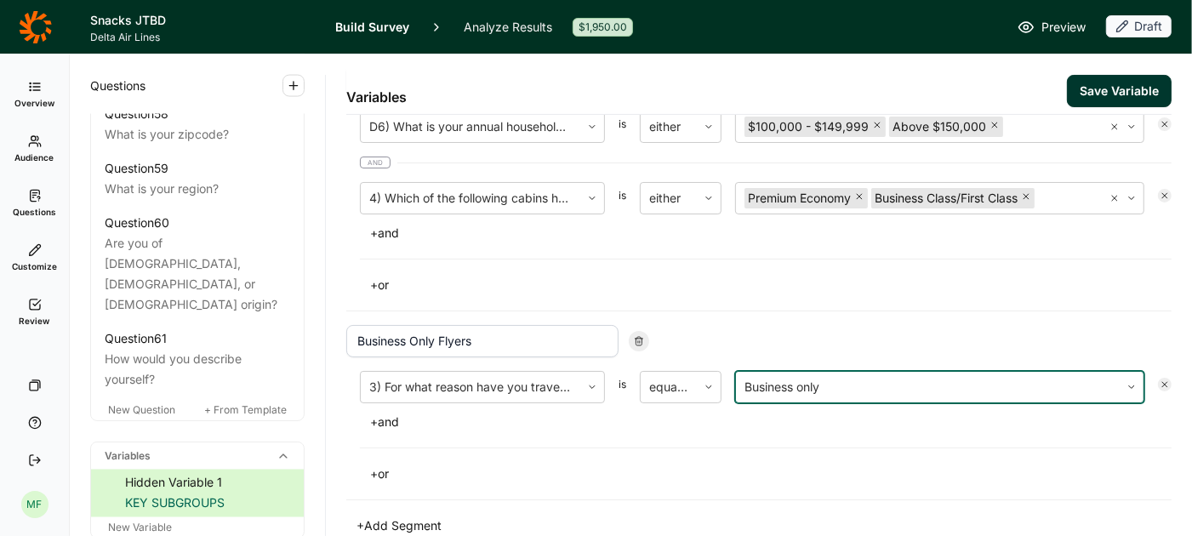
click at [1120, 88] on button "Save Variable" at bounding box center [1119, 91] width 105 height 32
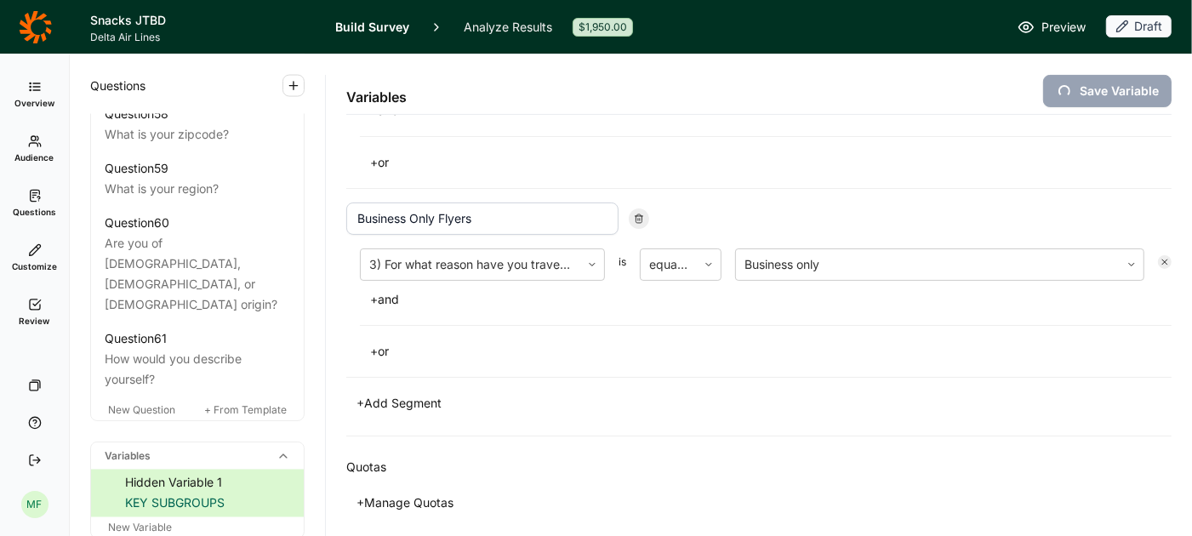
click at [428, 404] on button "+ Add Segment" at bounding box center [398, 403] width 105 height 24
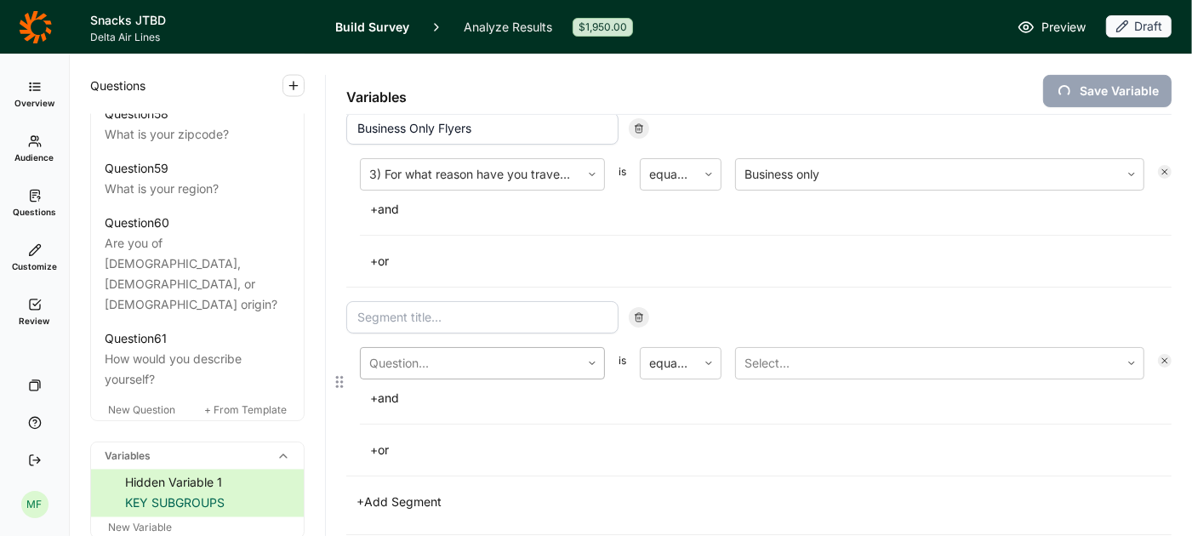
scroll to position [392, 0]
click at [506, 299] on input at bounding box center [482, 315] width 272 height 32
type input "Leisure Only fl"
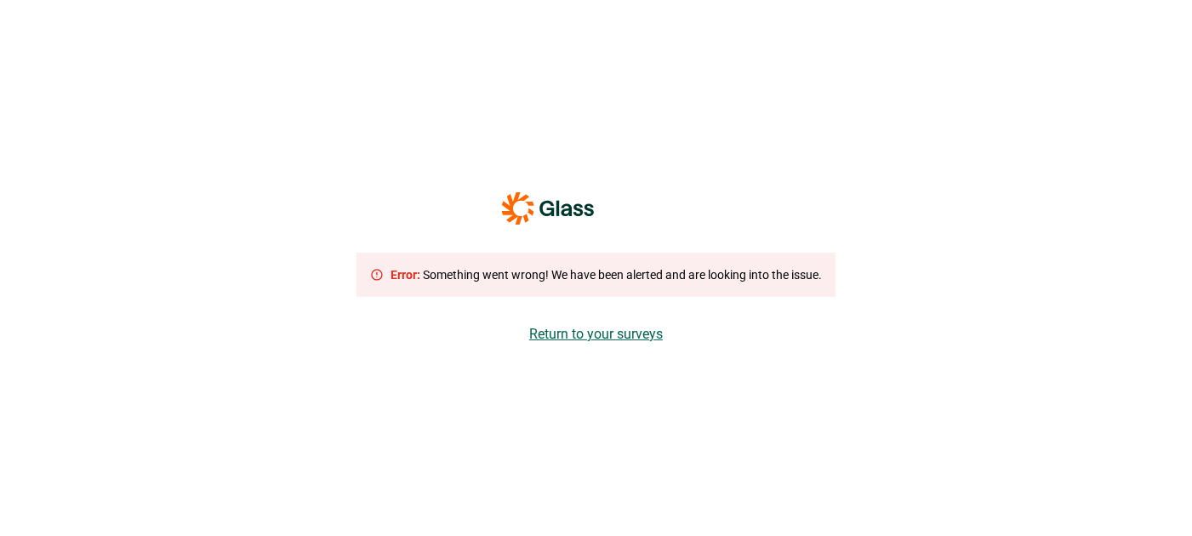
click at [618, 337] on link "Return to your surveys" at bounding box center [596, 334] width 134 height 20
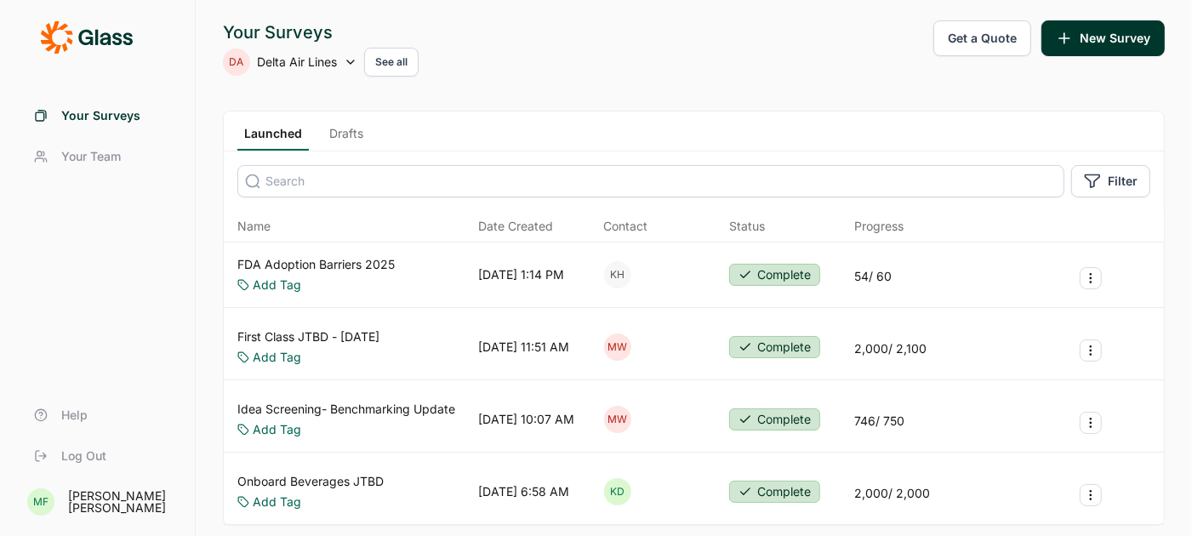
click at [351, 130] on link "Drafts" at bounding box center [346, 138] width 48 height 26
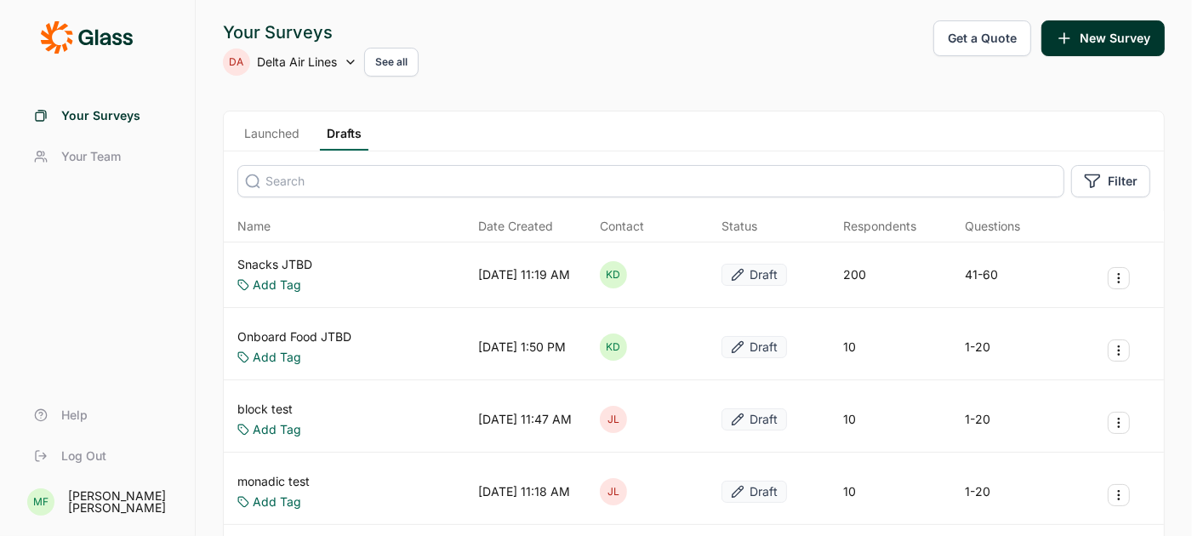
click at [290, 262] on link "Snacks JTBD" at bounding box center [274, 264] width 75 height 17
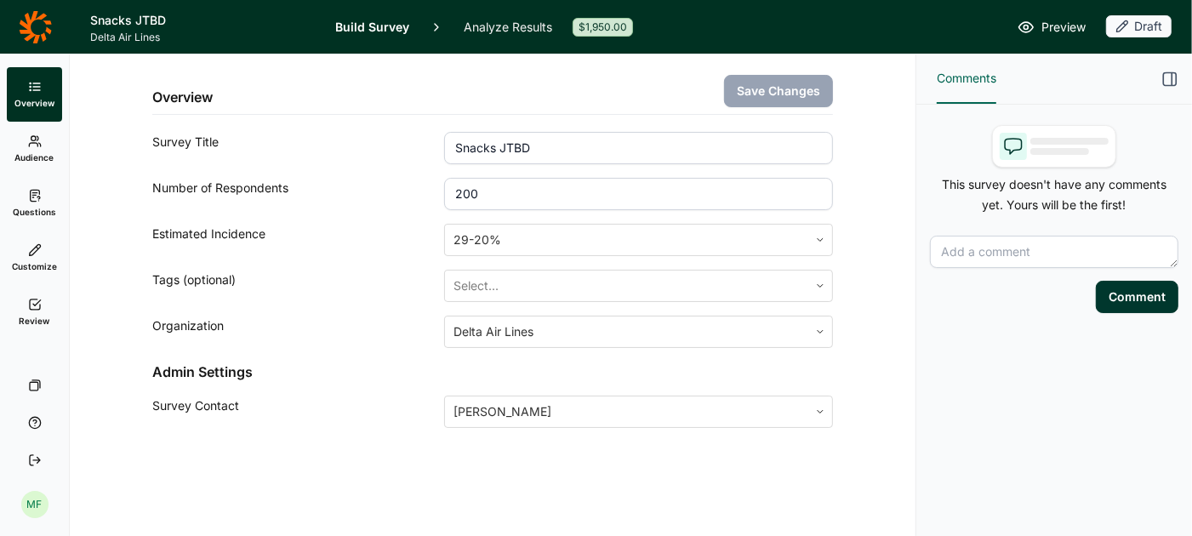
click at [27, 208] on span "Questions" at bounding box center [34, 212] width 43 height 12
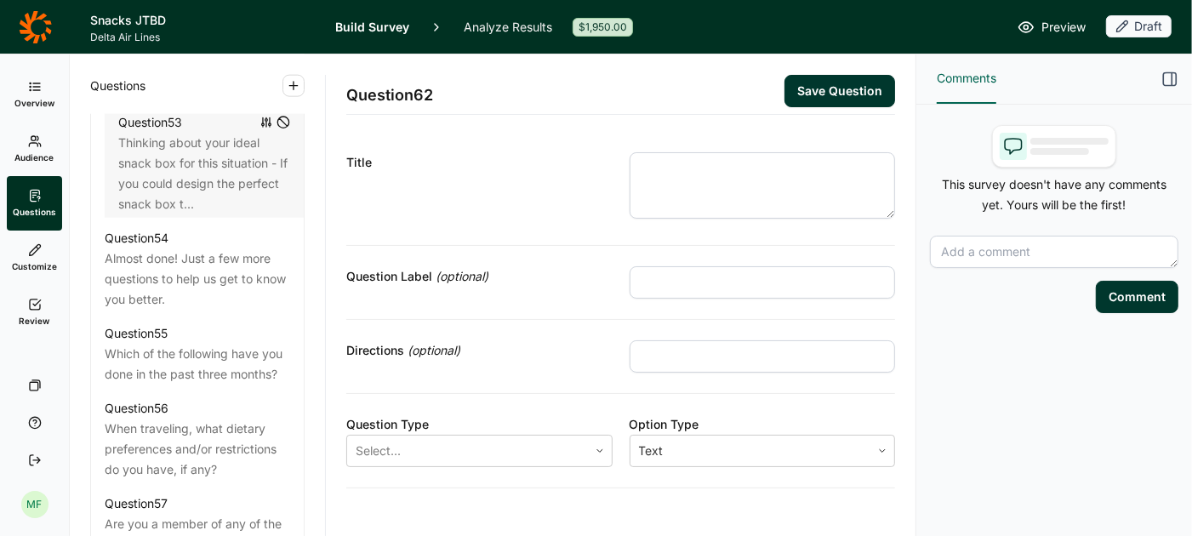
scroll to position [6882, 0]
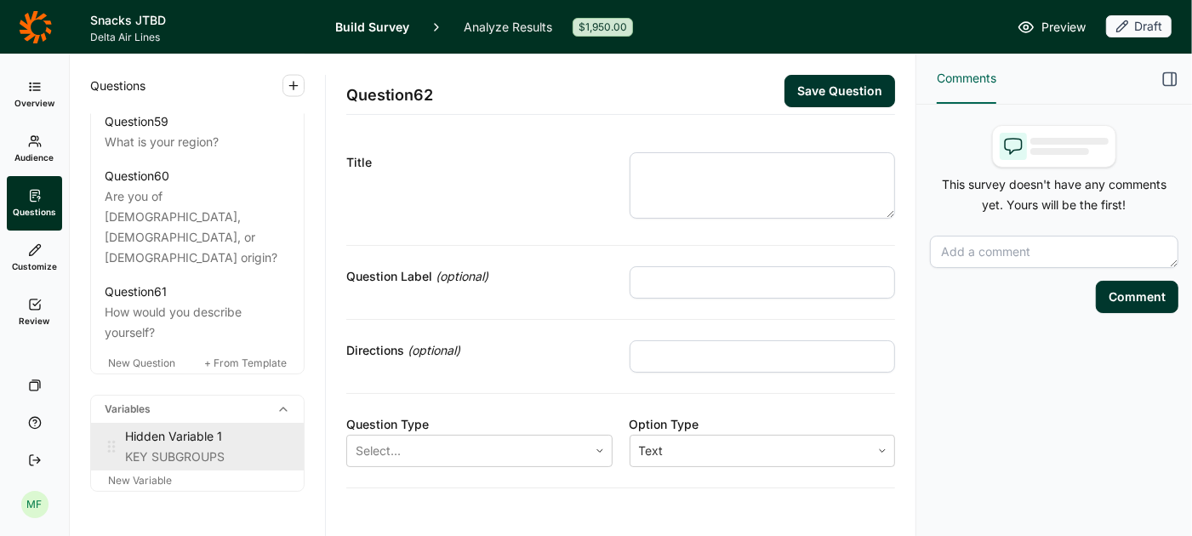
click at [177, 447] on div "KEY SUBGROUPS" at bounding box center [207, 457] width 165 height 20
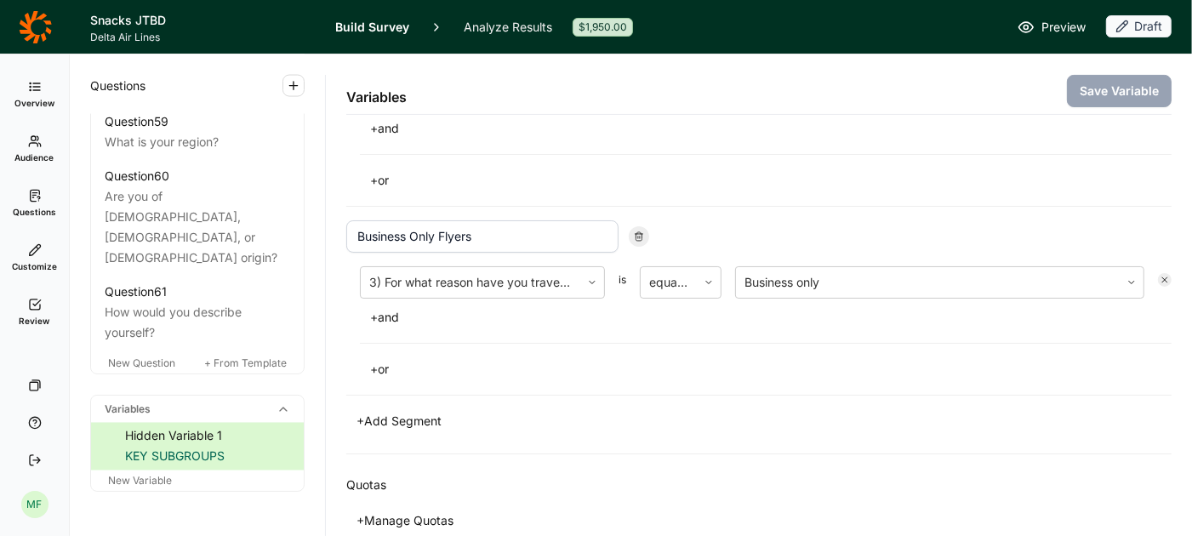
click at [413, 420] on button "+ Add Segment" at bounding box center [398, 421] width 105 height 24
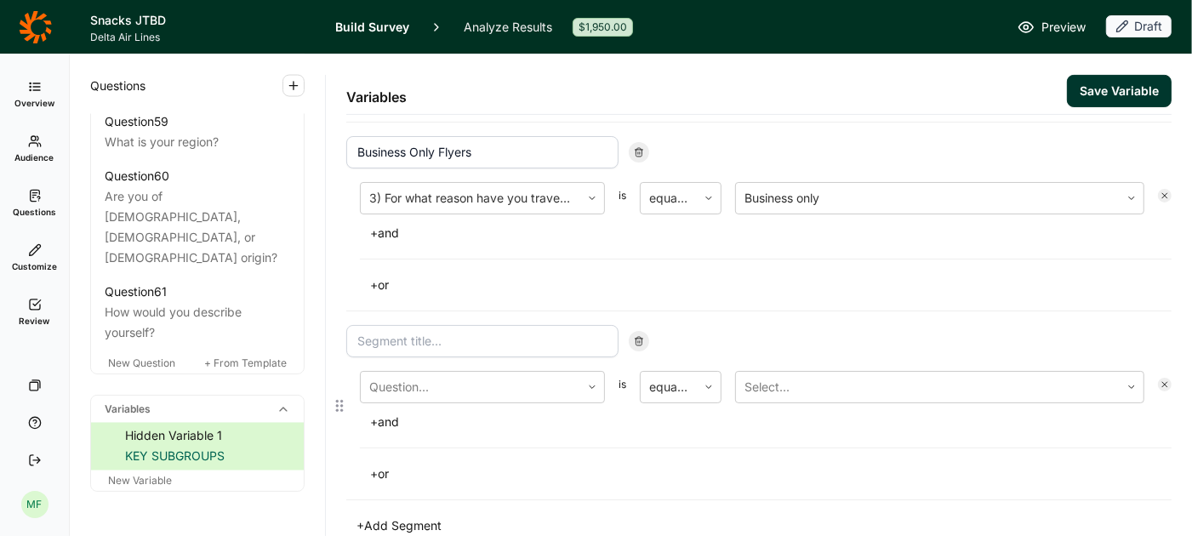
scroll to position [380, 0]
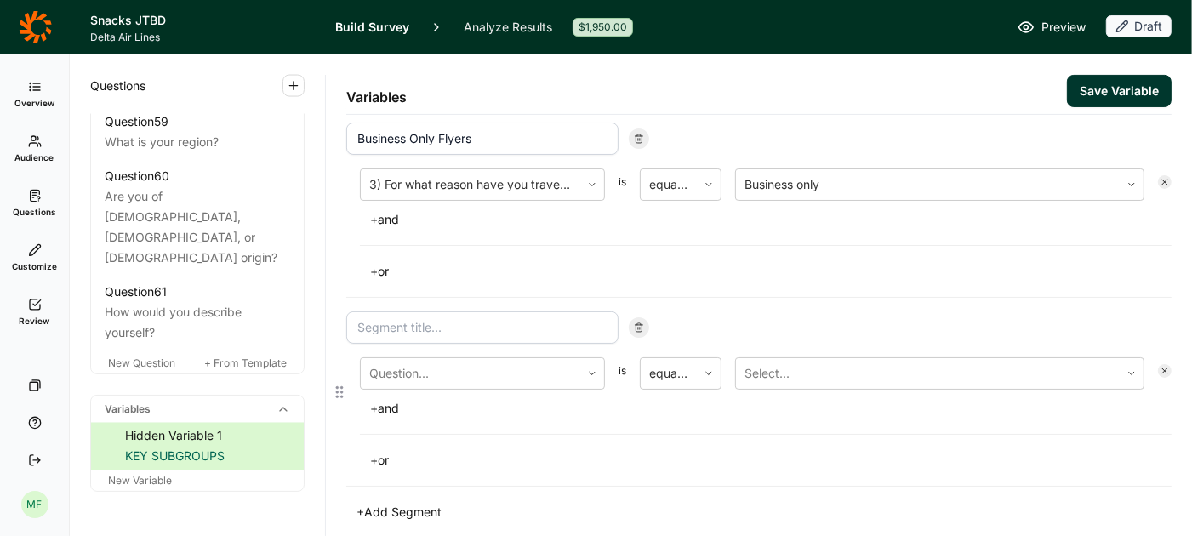
drag, startPoint x: 444, startPoint y: 322, endPoint x: 444, endPoint y: 298, distance: 23.8
click at [444, 319] on input at bounding box center [482, 327] width 272 height 32
type input "Leisure Only Flyers"
click at [466, 368] on div at bounding box center [470, 374] width 202 height 24
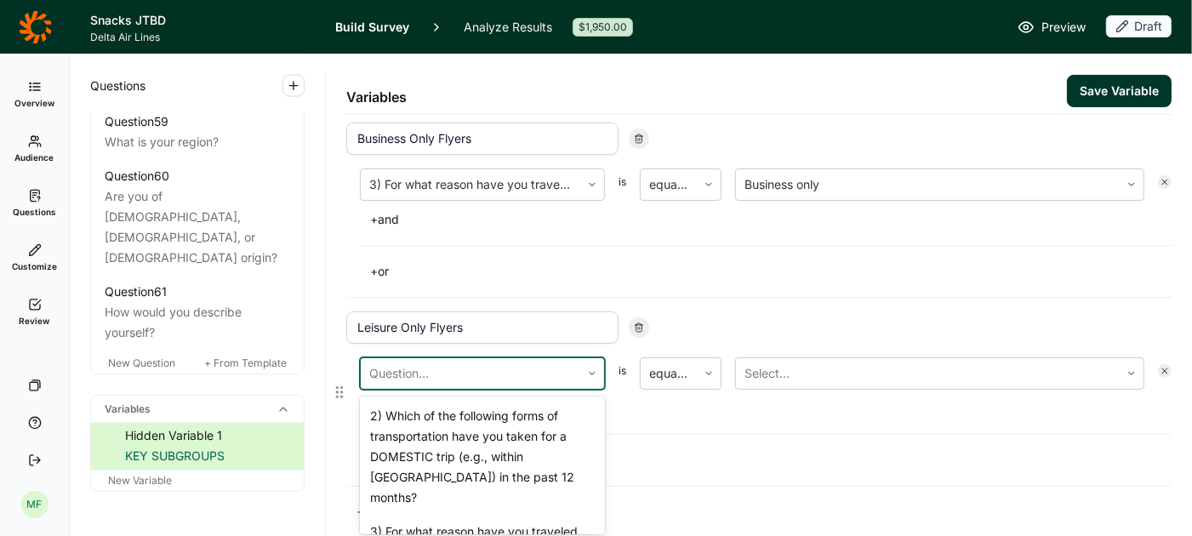
scroll to position [636, 0]
click at [470, 516] on div "3) For what reason have you traveled by plane in the past twelve months?" at bounding box center [482, 543] width 245 height 54
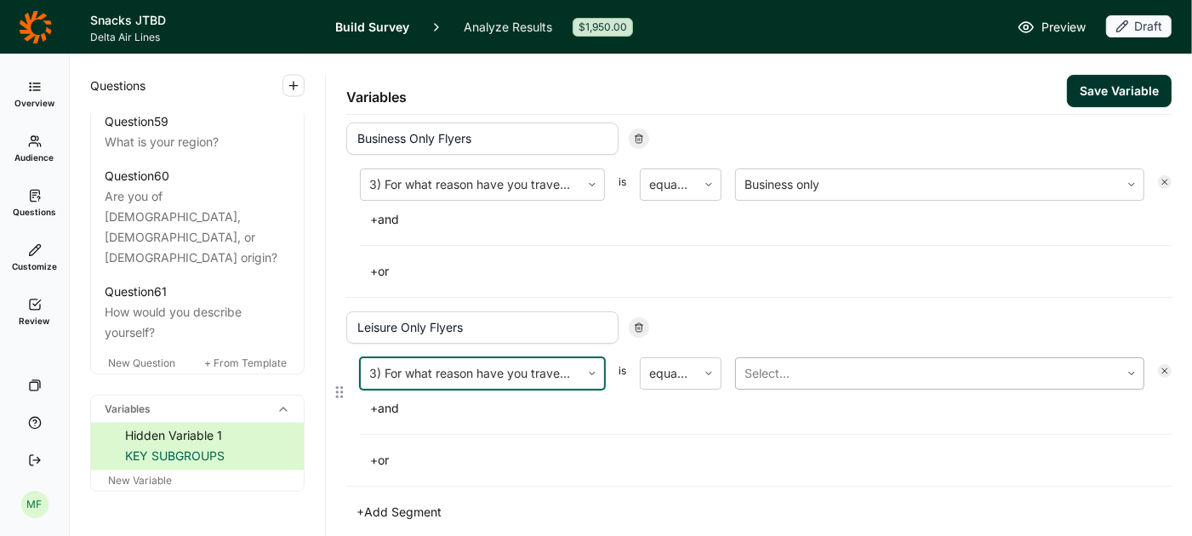
click at [788, 362] on div at bounding box center [927, 374] width 367 height 24
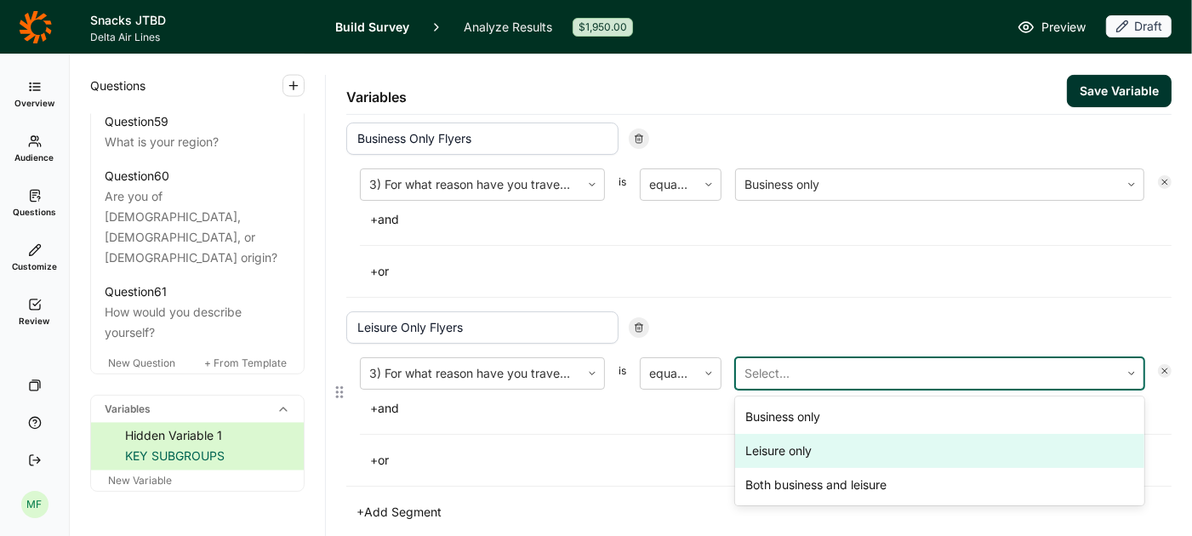
click at [783, 436] on div "Leisure only" at bounding box center [939, 451] width 409 height 34
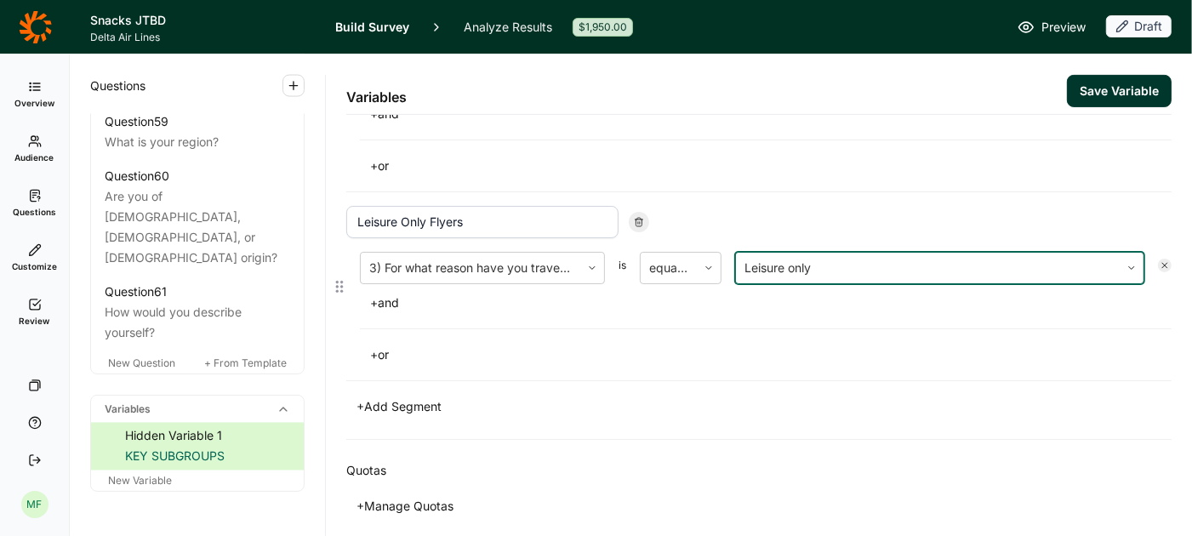
scroll to position [532, 0]
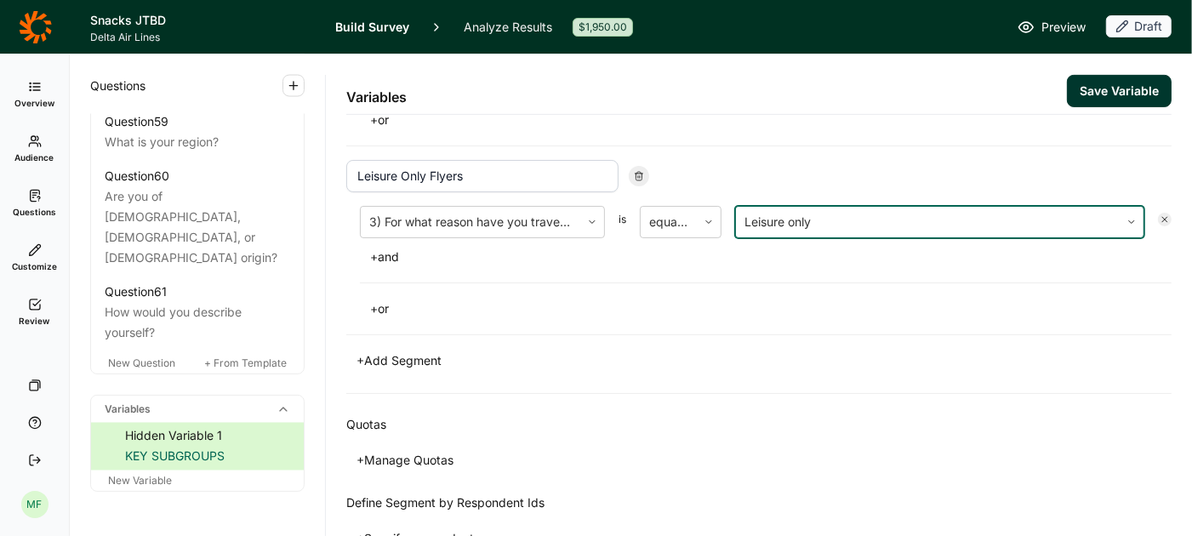
click at [414, 352] on button "+ Add Segment" at bounding box center [398, 361] width 105 height 24
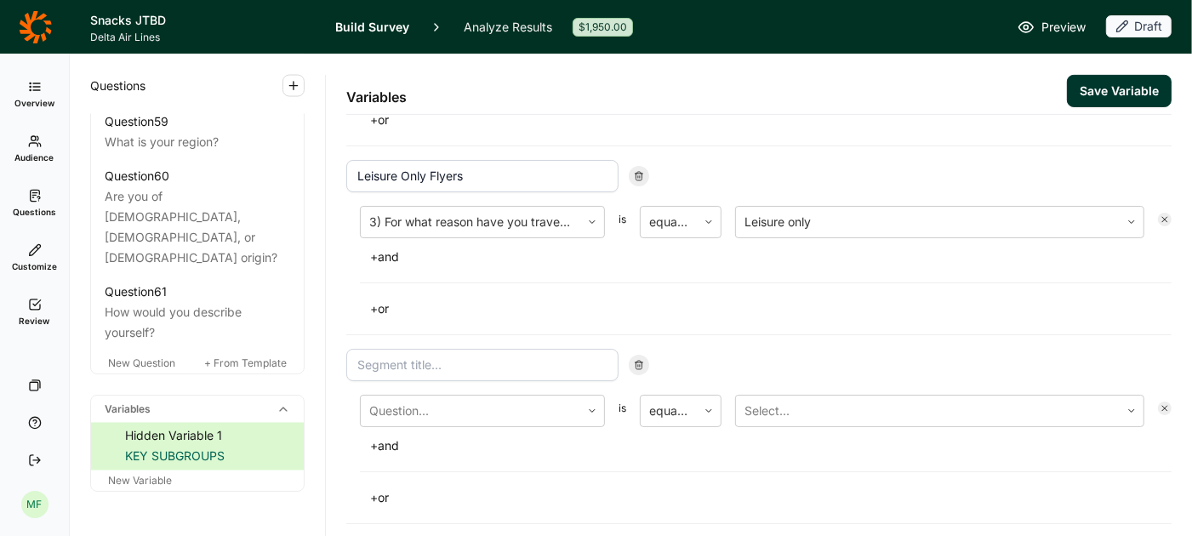
scroll to position [719, 0]
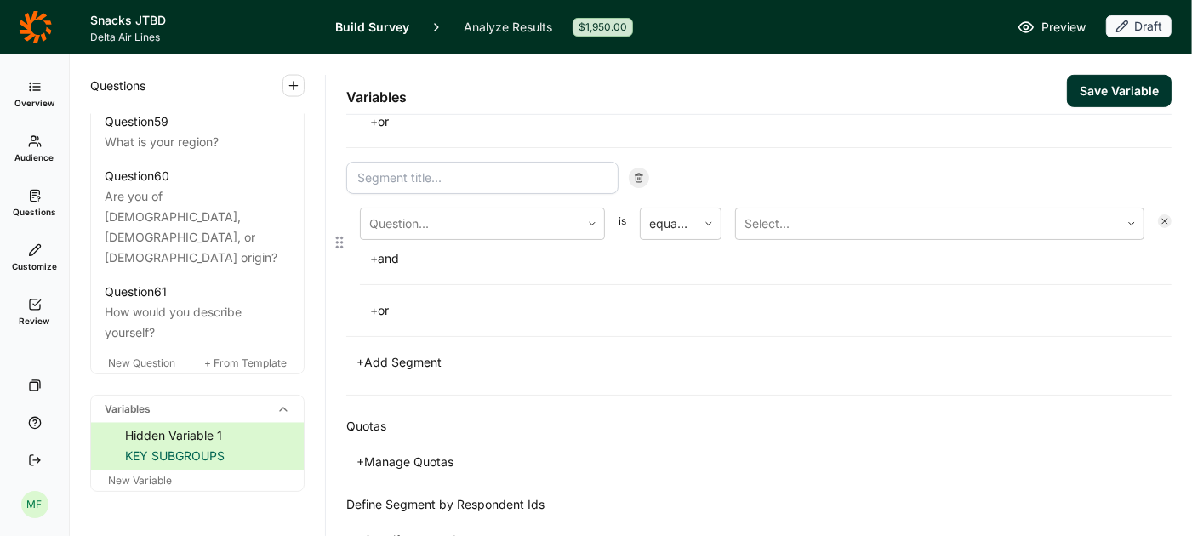
click at [442, 176] on input at bounding box center [482, 178] width 272 height 32
type input "Business AND Leisure Flyers"
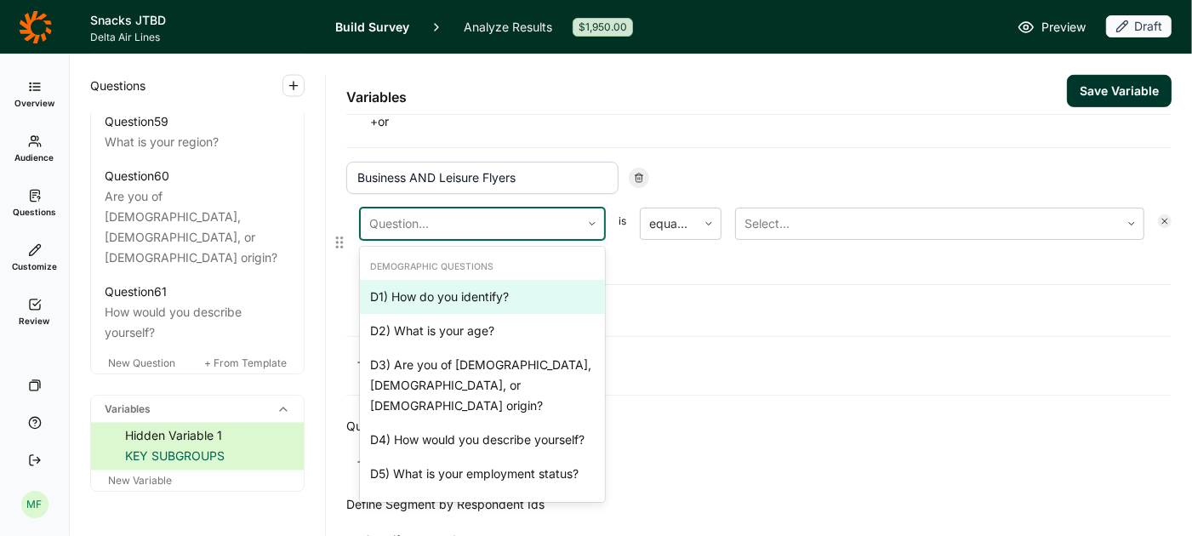
click at [435, 222] on div at bounding box center [470, 224] width 202 height 24
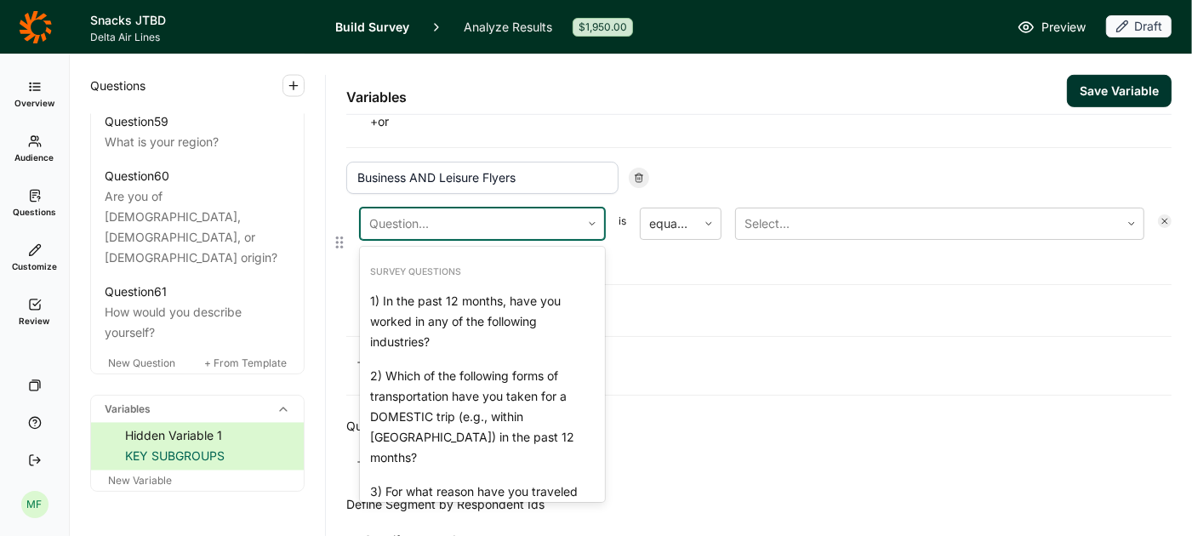
scroll to position [590, 0]
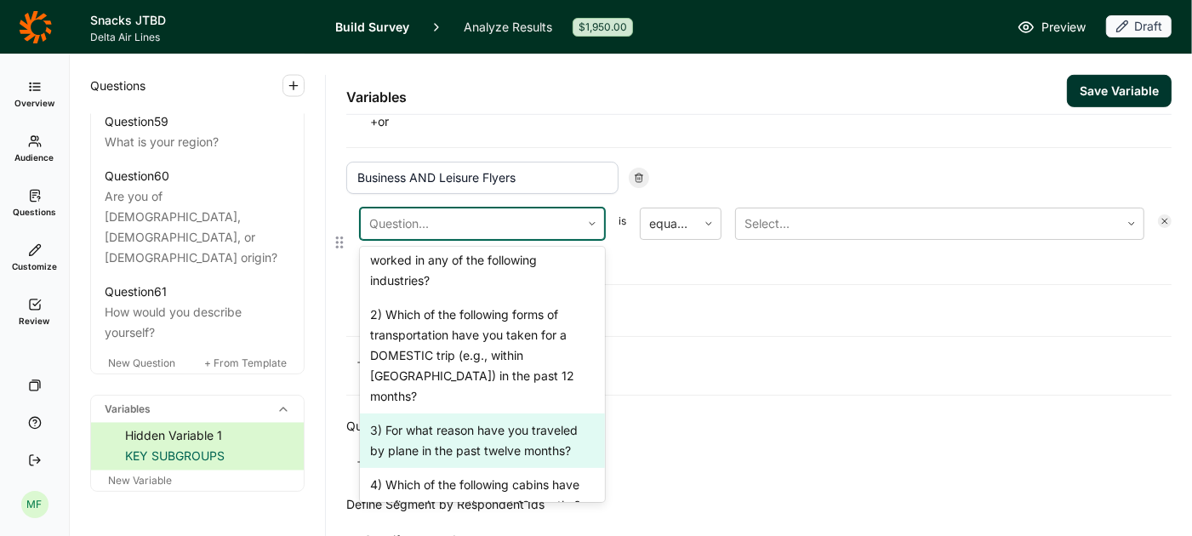
click at [434, 413] on div "3) For what reason have you traveled by plane in the past twelve months?" at bounding box center [482, 440] width 245 height 54
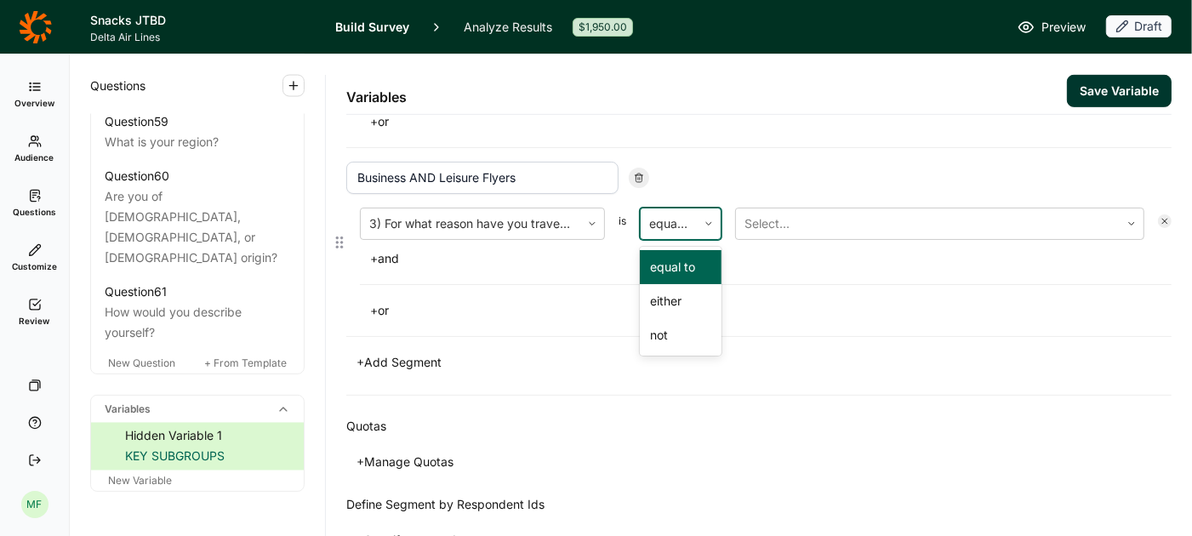
click at [704, 219] on icon at bounding box center [709, 224] width 10 height 10
click at [773, 215] on div at bounding box center [927, 224] width 367 height 24
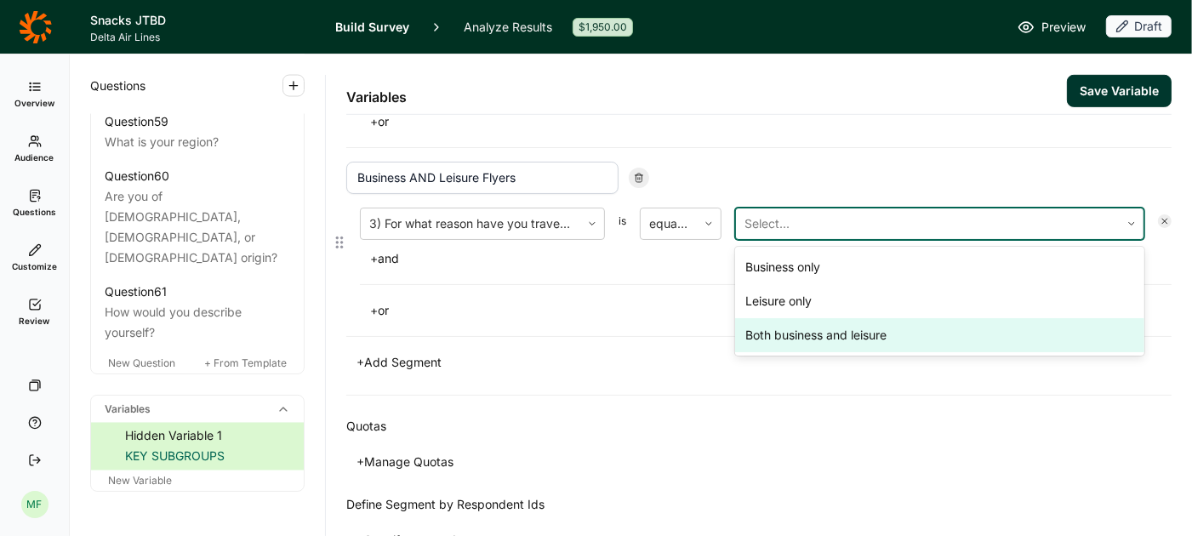
click at [769, 327] on div "Both business and leisure" at bounding box center [939, 335] width 409 height 34
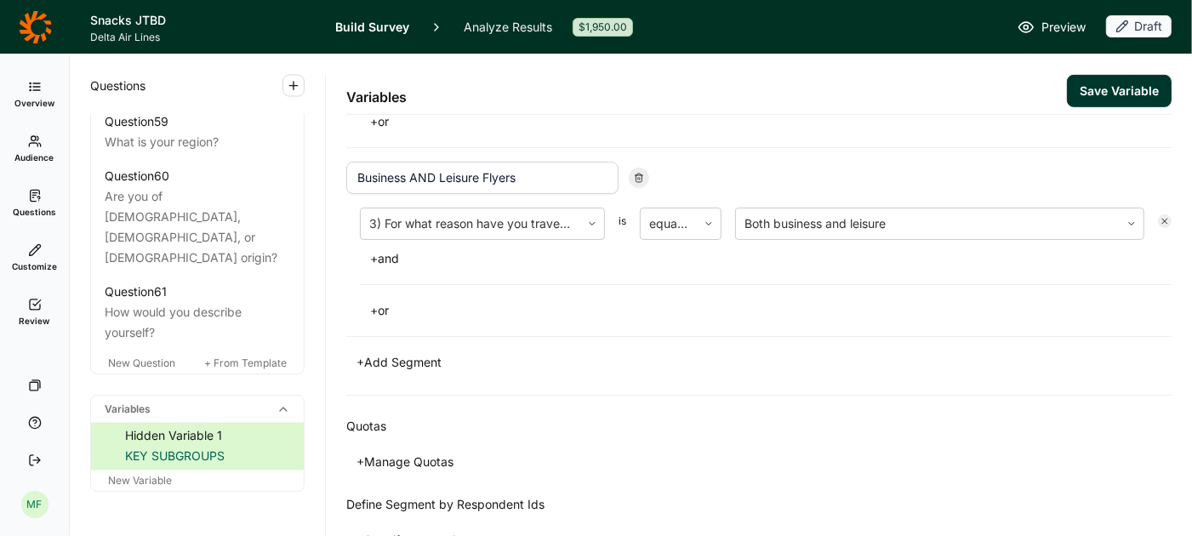
click at [1097, 96] on button "Save Variable" at bounding box center [1119, 91] width 105 height 32
click at [430, 354] on button "+ Add Segment" at bounding box center [398, 362] width 105 height 24
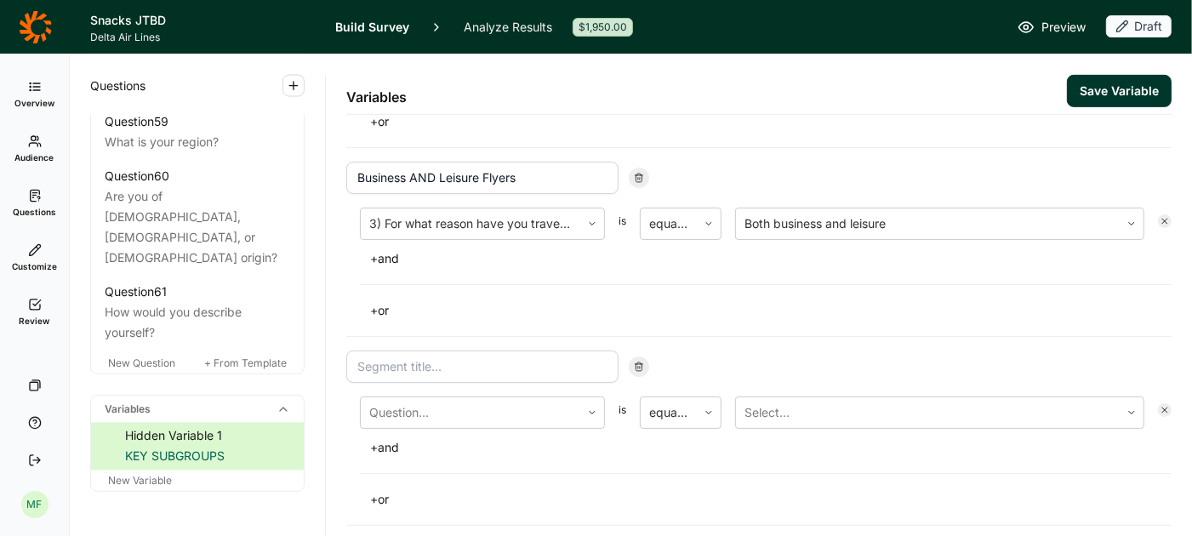
scroll to position [907, 0]
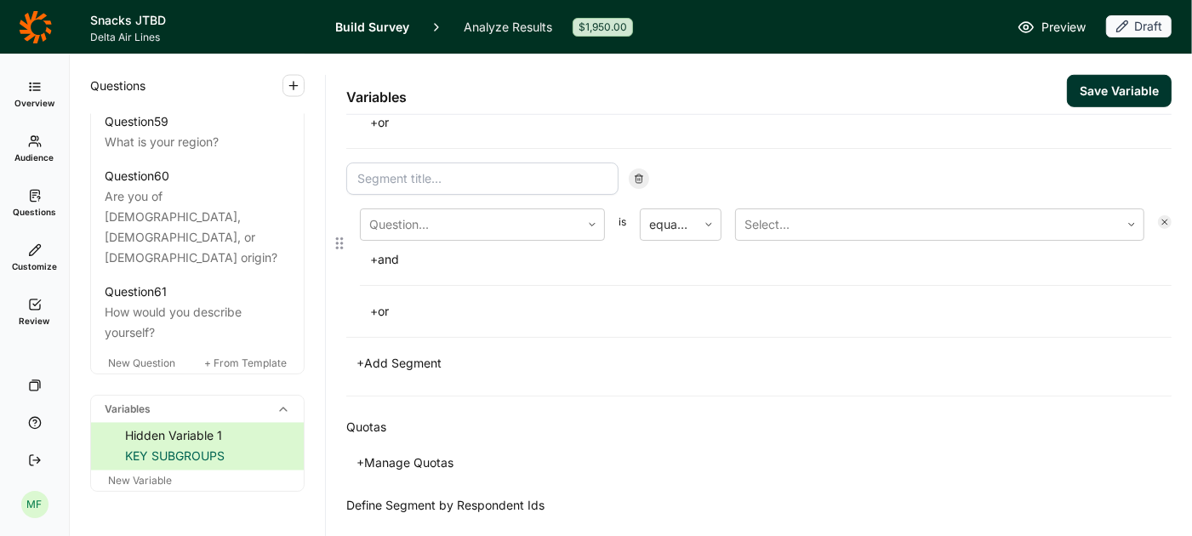
click at [499, 175] on input at bounding box center [482, 178] width 272 height 32
type input "Deltal Status Flyers"
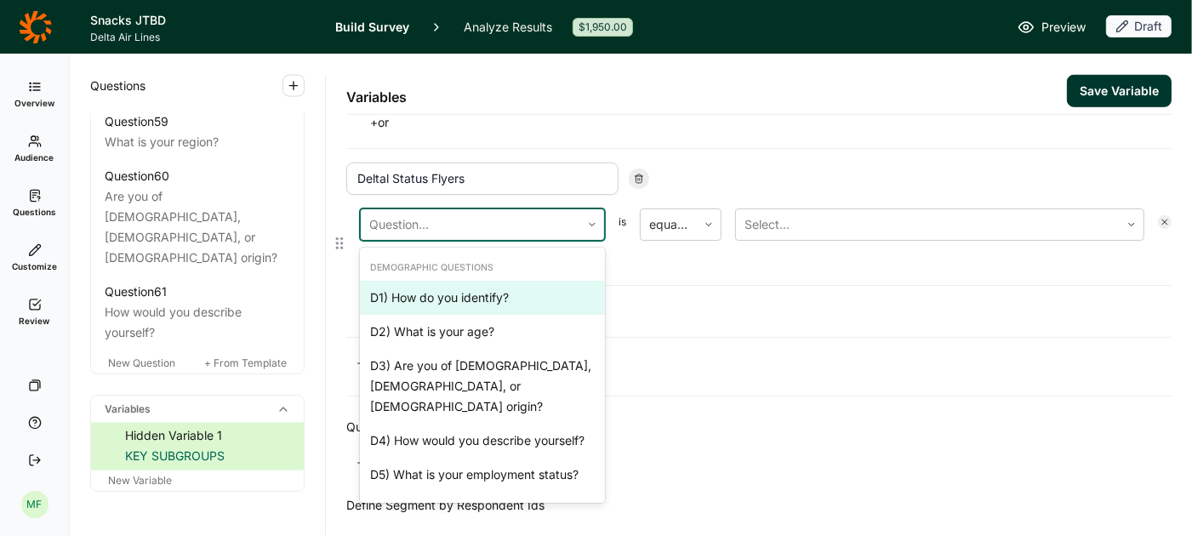
click at [455, 218] on div at bounding box center [470, 225] width 202 height 24
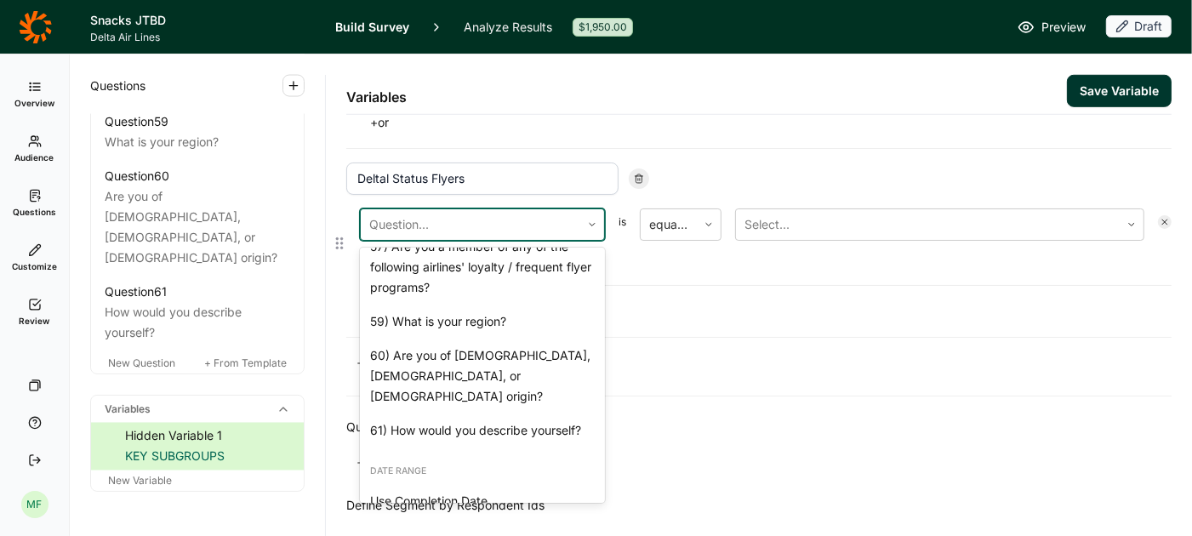
scroll to position [4726, 0]
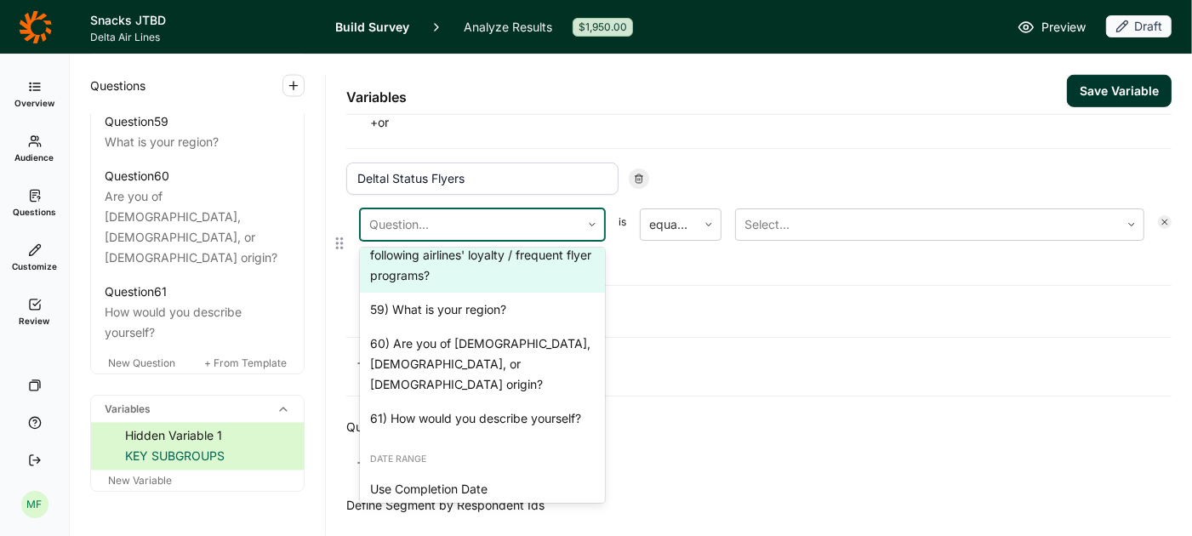
click at [481, 293] on div "57) Are you a member of any of the following airlines' loyalty / frequent flyer…" at bounding box center [482, 255] width 245 height 75
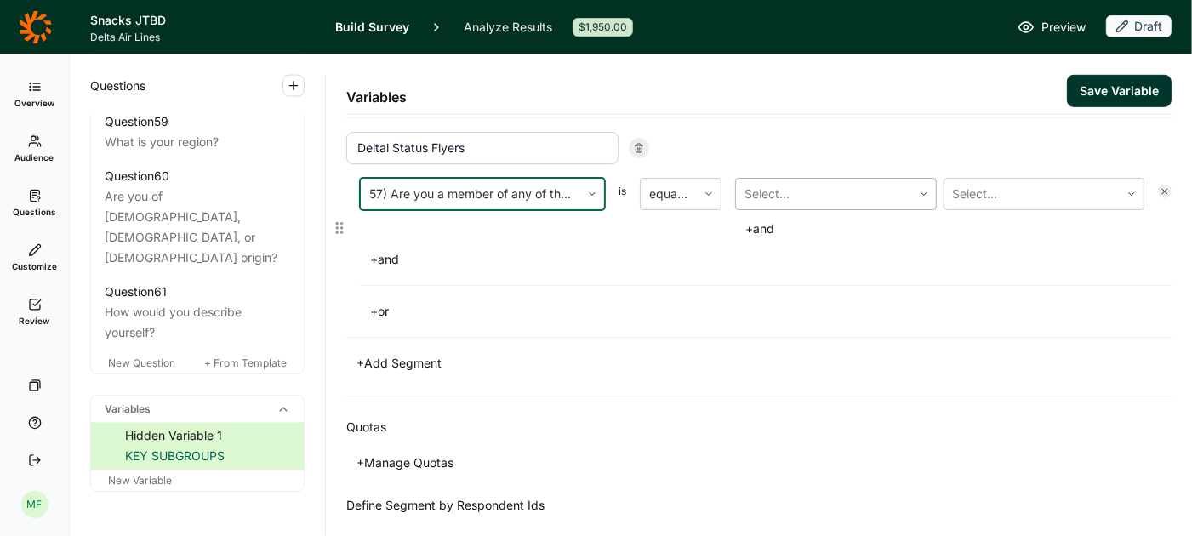
click at [755, 189] on div at bounding box center [823, 194] width 159 height 24
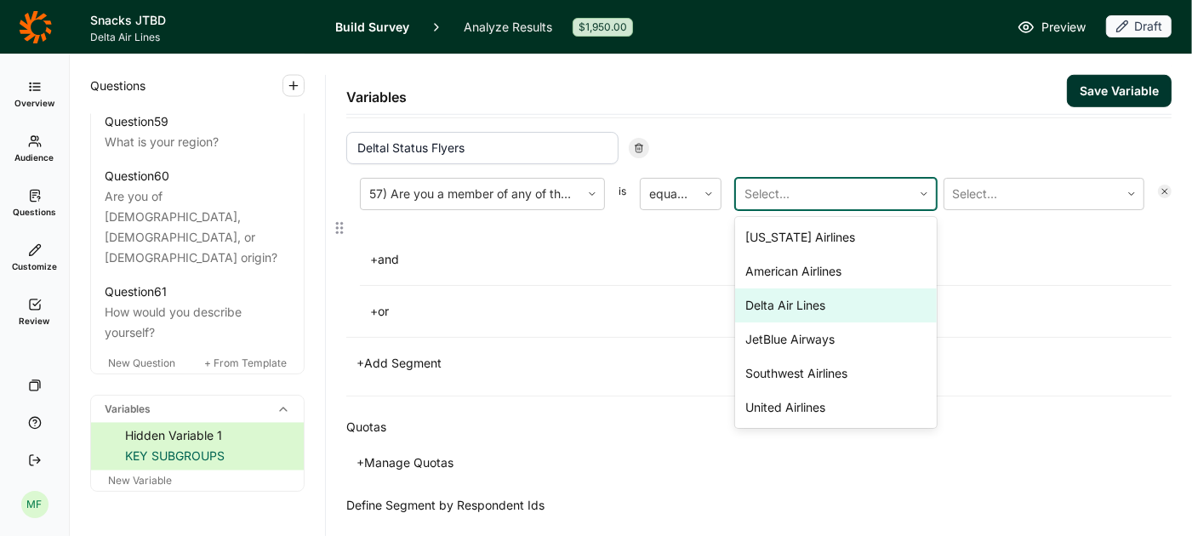
click at [773, 296] on div "Delta Air Lines" at bounding box center [836, 305] width 202 height 34
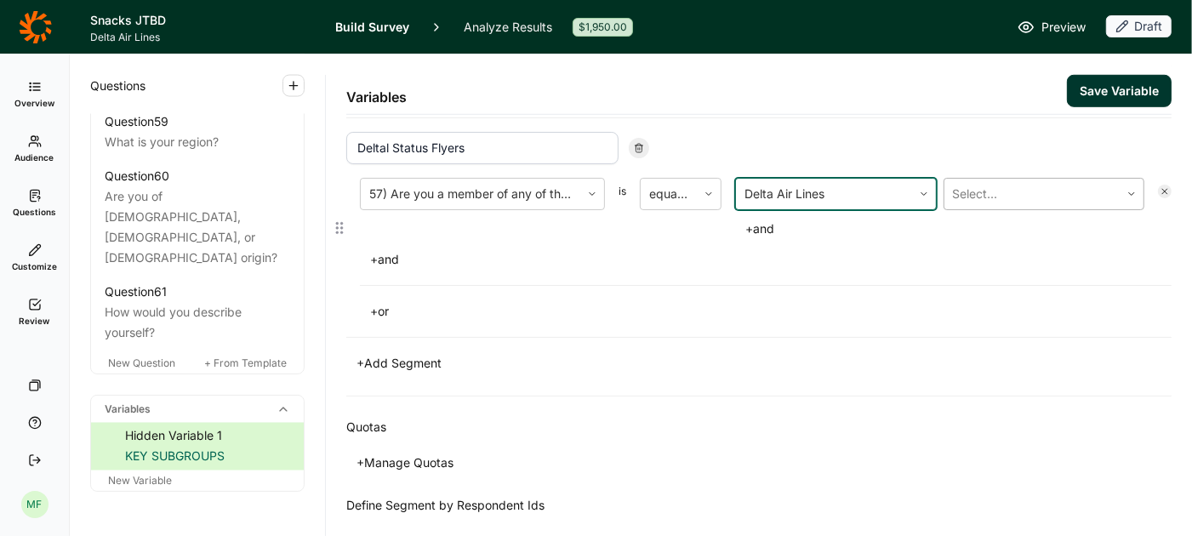
click at [1087, 185] on div at bounding box center [1032, 194] width 159 height 24
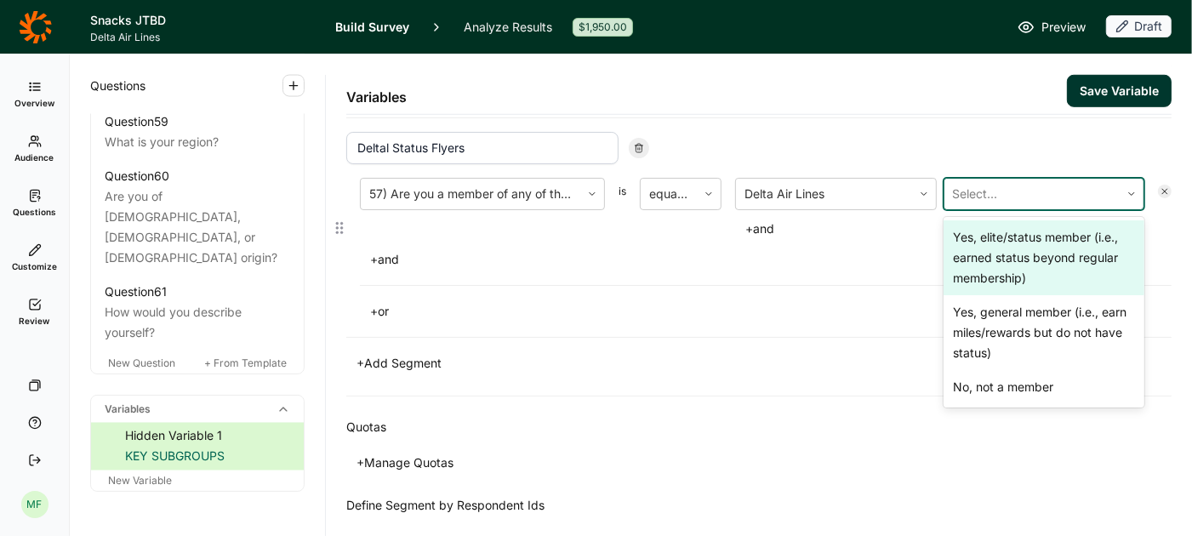
click at [1035, 244] on div "Yes, elite/status member (i.e., earned status beyond regular membership)" at bounding box center [1044, 257] width 202 height 75
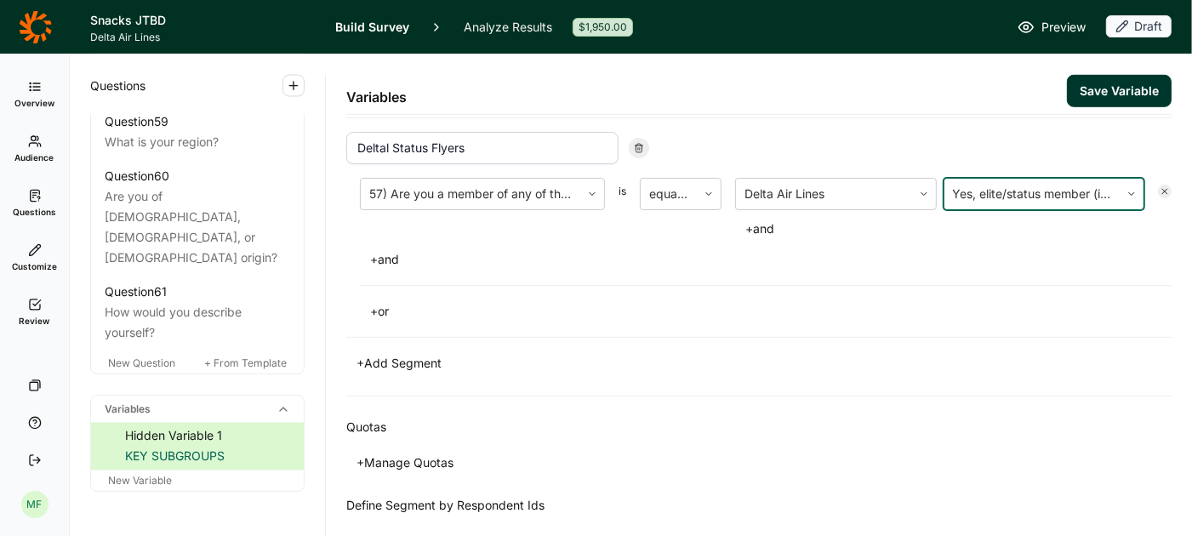
click at [1130, 86] on button "Save Variable" at bounding box center [1119, 91] width 105 height 32
